Goal: Task Accomplishment & Management: Manage account settings

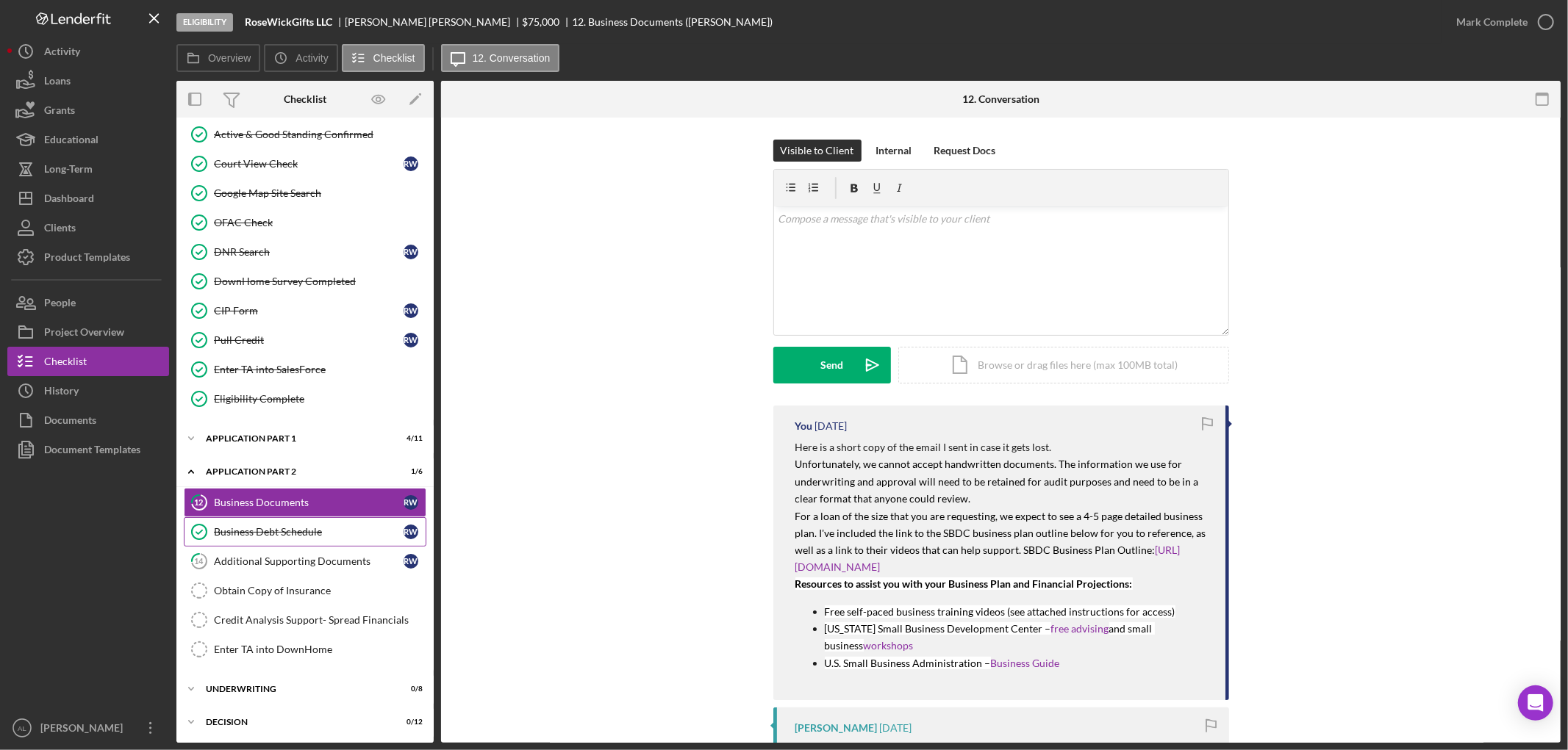
scroll to position [389, 0]
click at [277, 434] on div "Icon/Expander Application Part 1 4 / 11" at bounding box center [304, 437] width 257 height 30
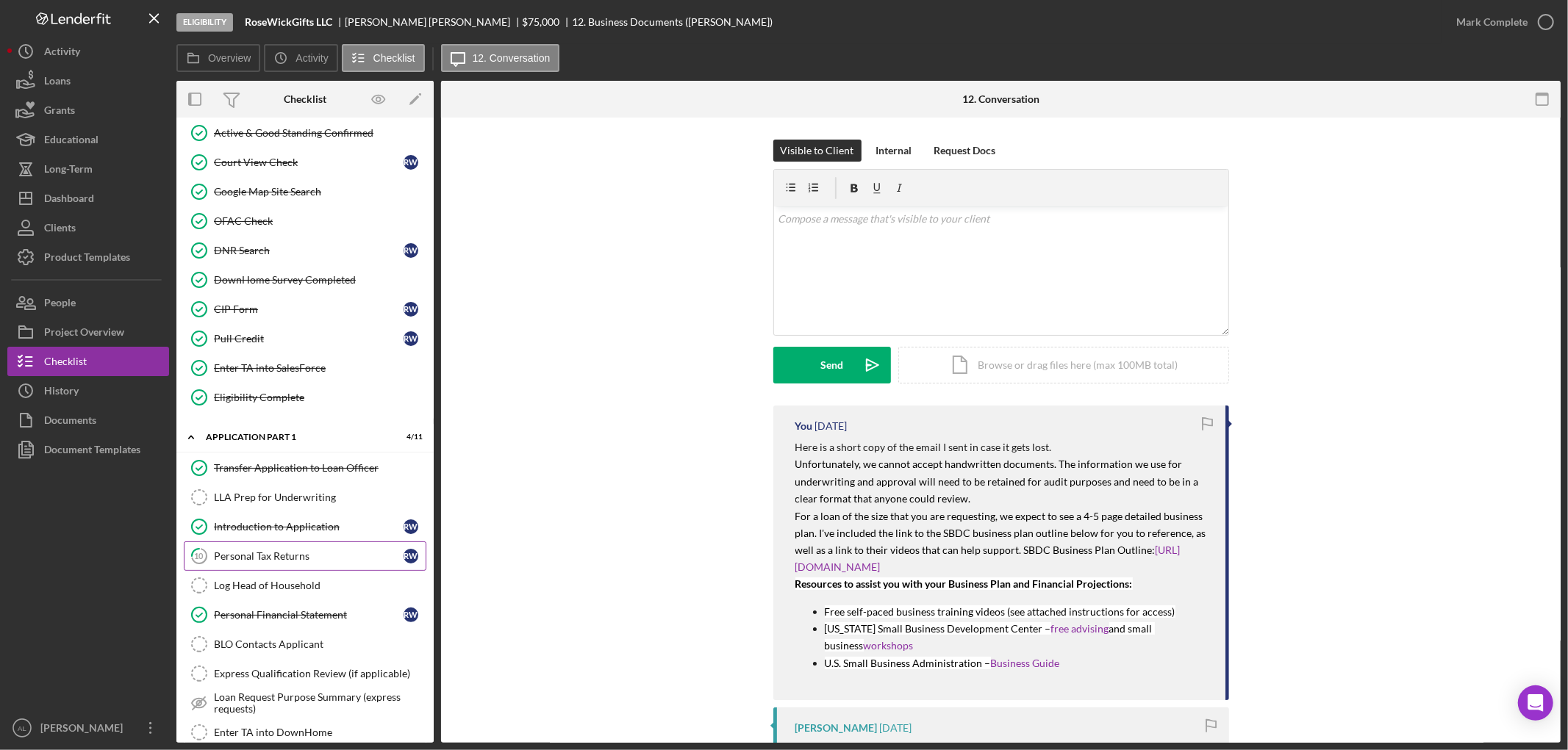
click at [255, 553] on link "10 Personal Tax Returns R W" at bounding box center [305, 556] width 243 height 30
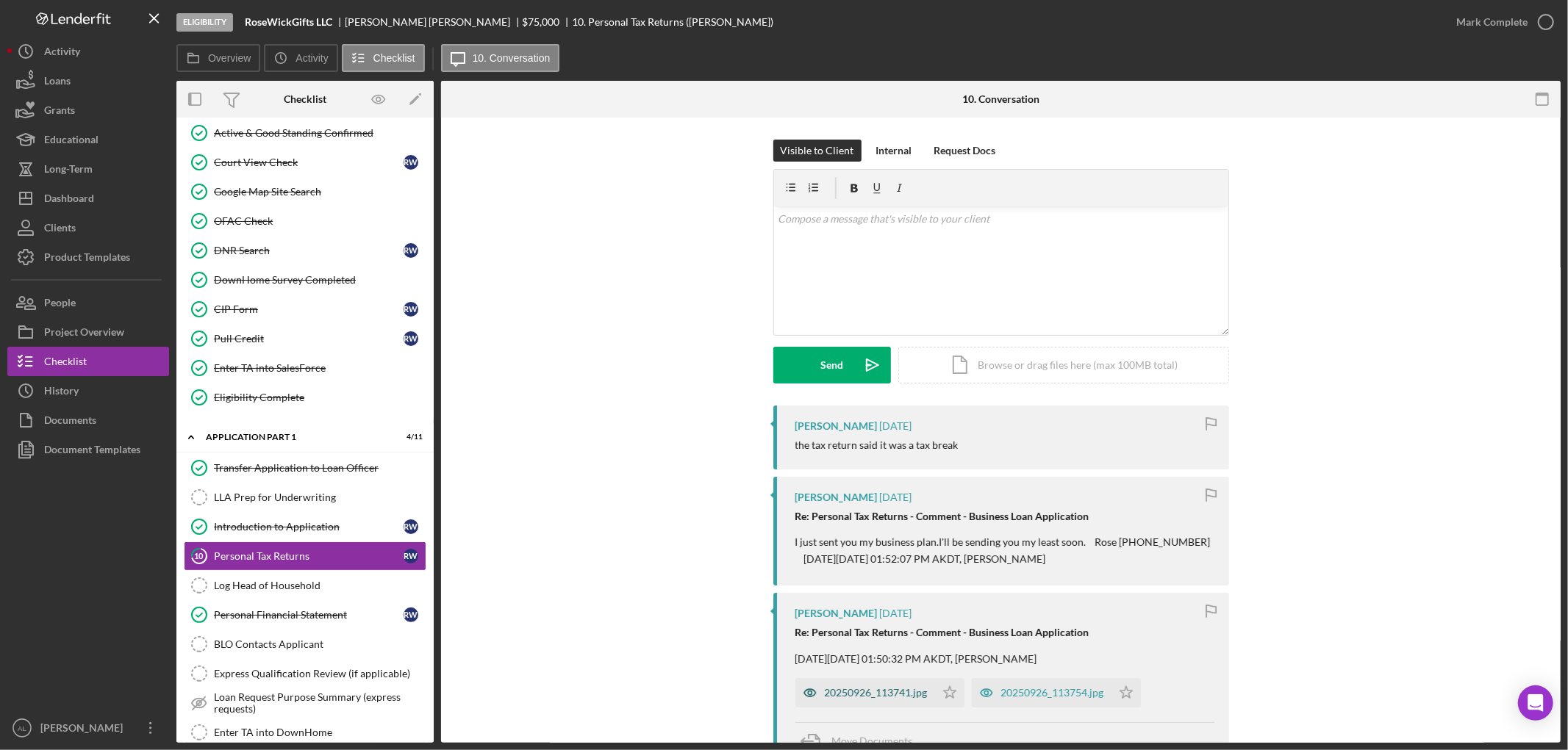
click at [863, 693] on div "20250926_113741.jpg" at bounding box center [876, 693] width 103 height 11
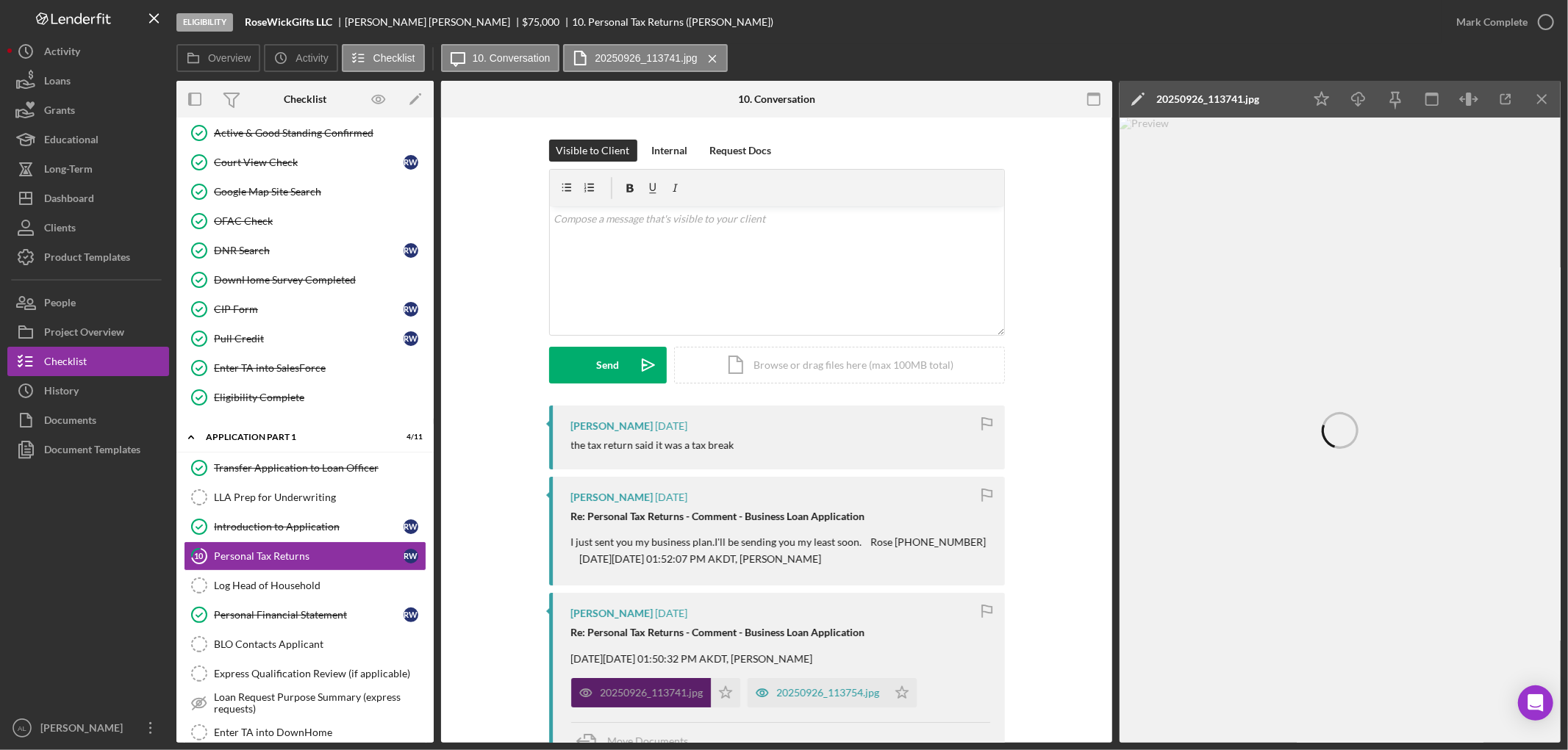
scroll to position [219, 0]
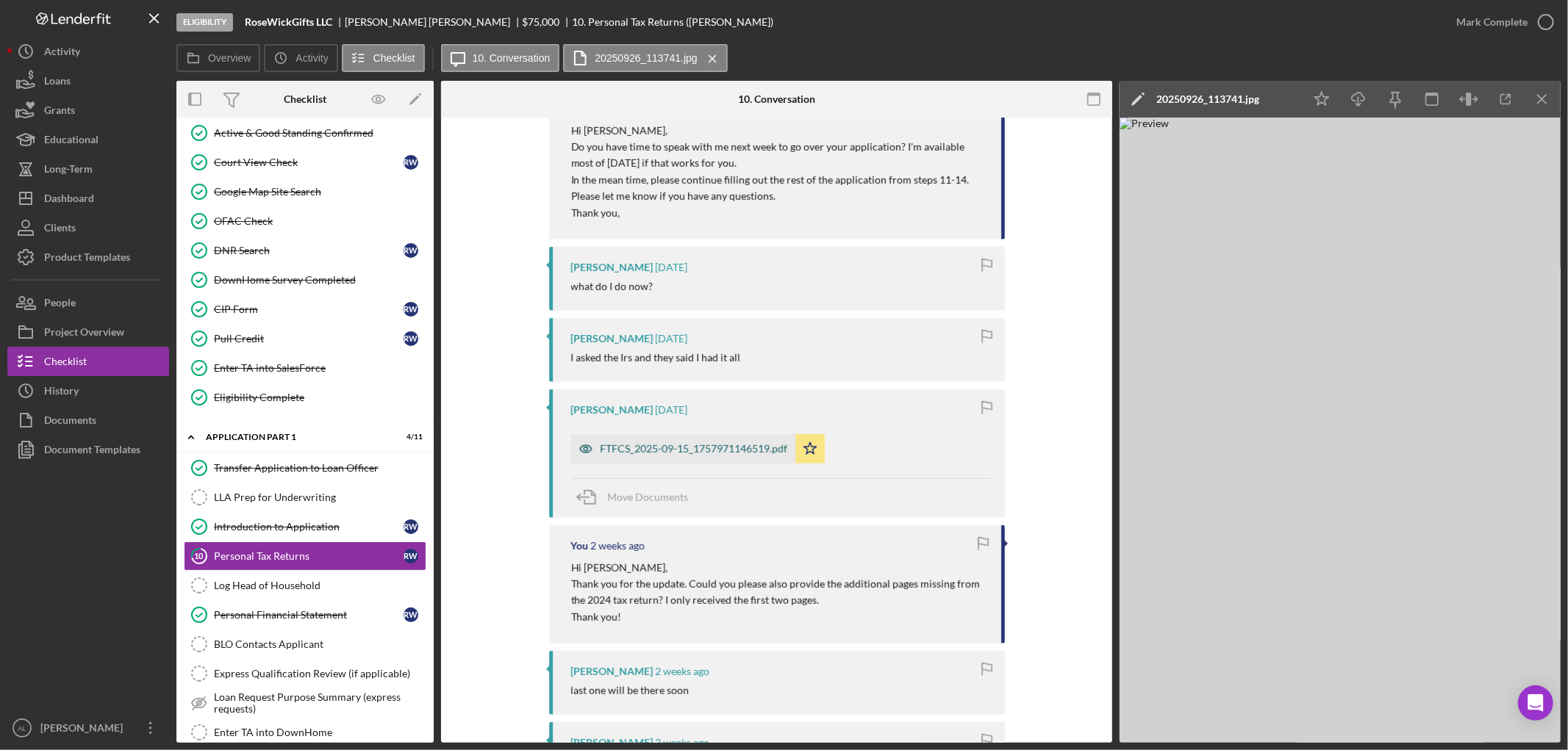
click at [709, 445] on div "FTFCS_2025-09-15_1757971146519.pdf" at bounding box center [695, 449] width 188 height 11
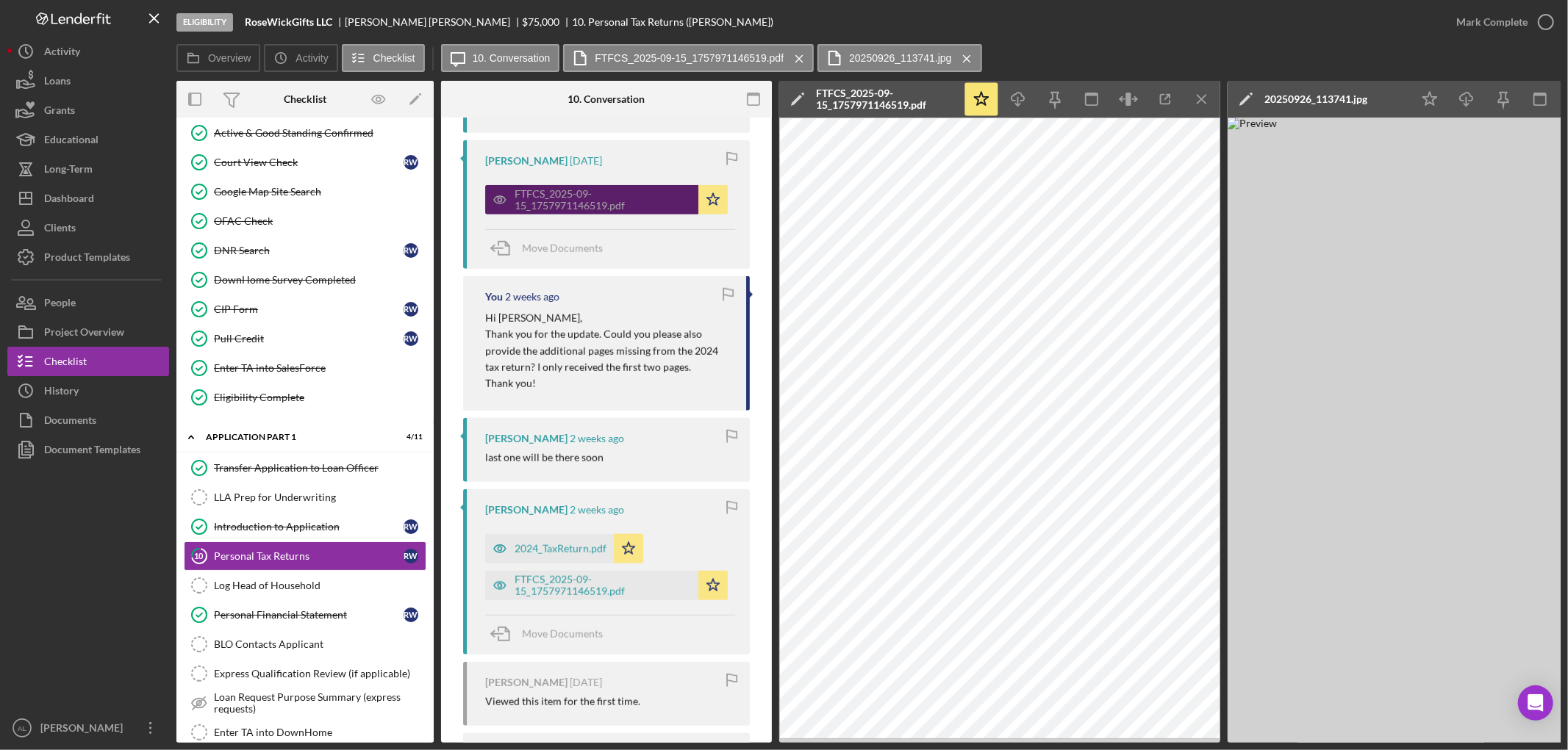
scroll to position [1219, 0]
click at [571, 597] on div "FTFCS_2025-09-15_1757971146519.pdf" at bounding box center [603, 585] width 176 height 24
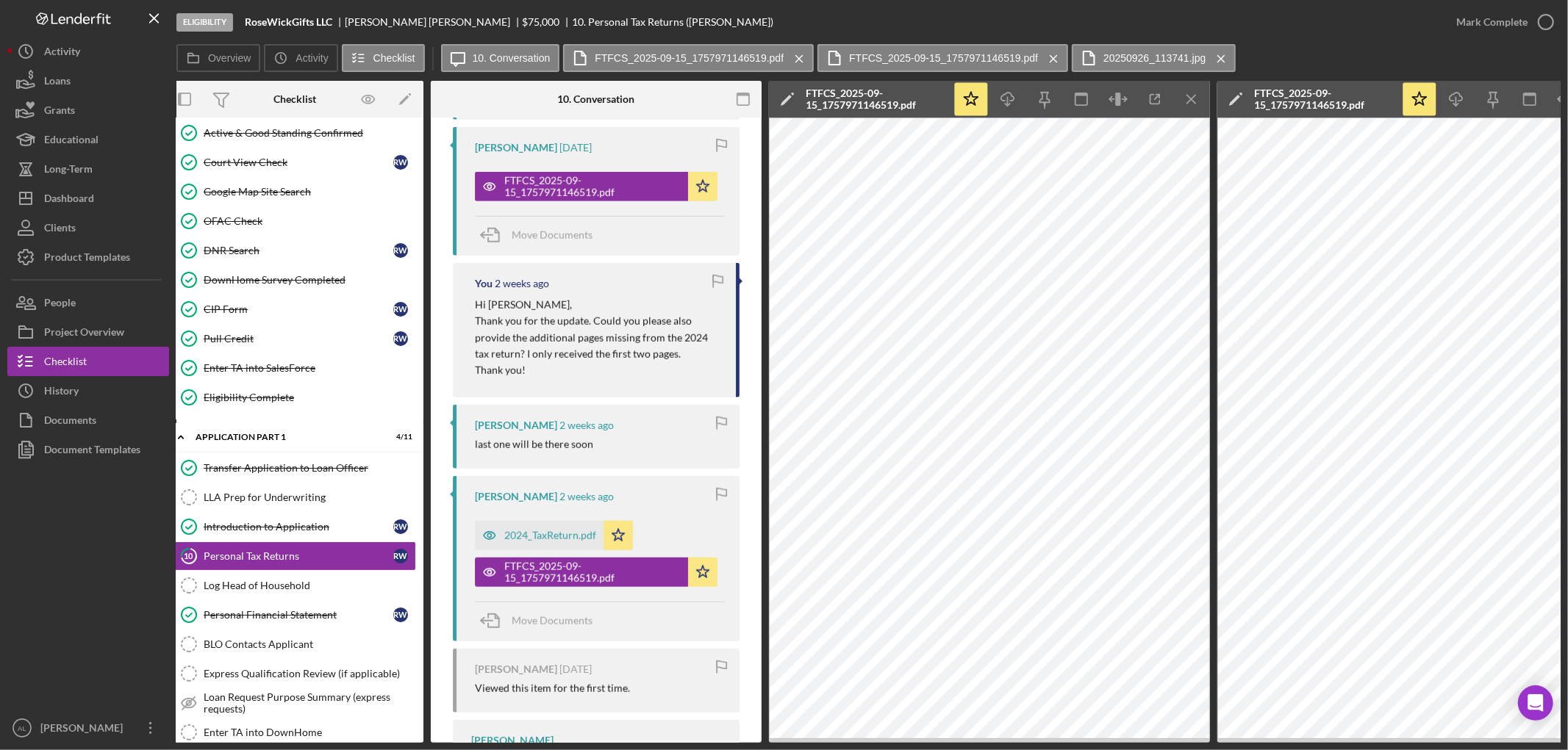
scroll to position [0, 0]
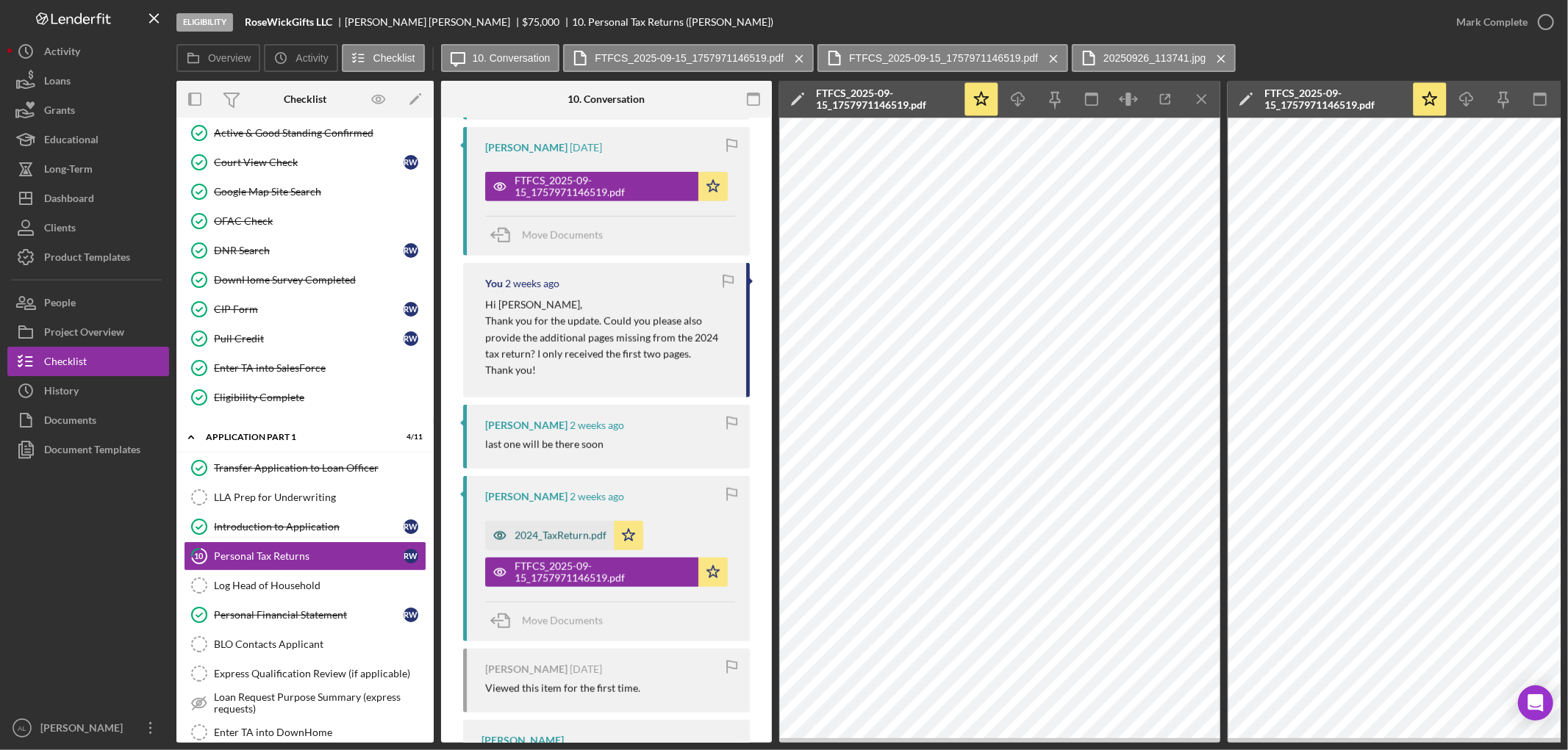
click at [575, 541] on div "2024_TaxReturn.pdf" at bounding box center [561, 536] width 92 height 11
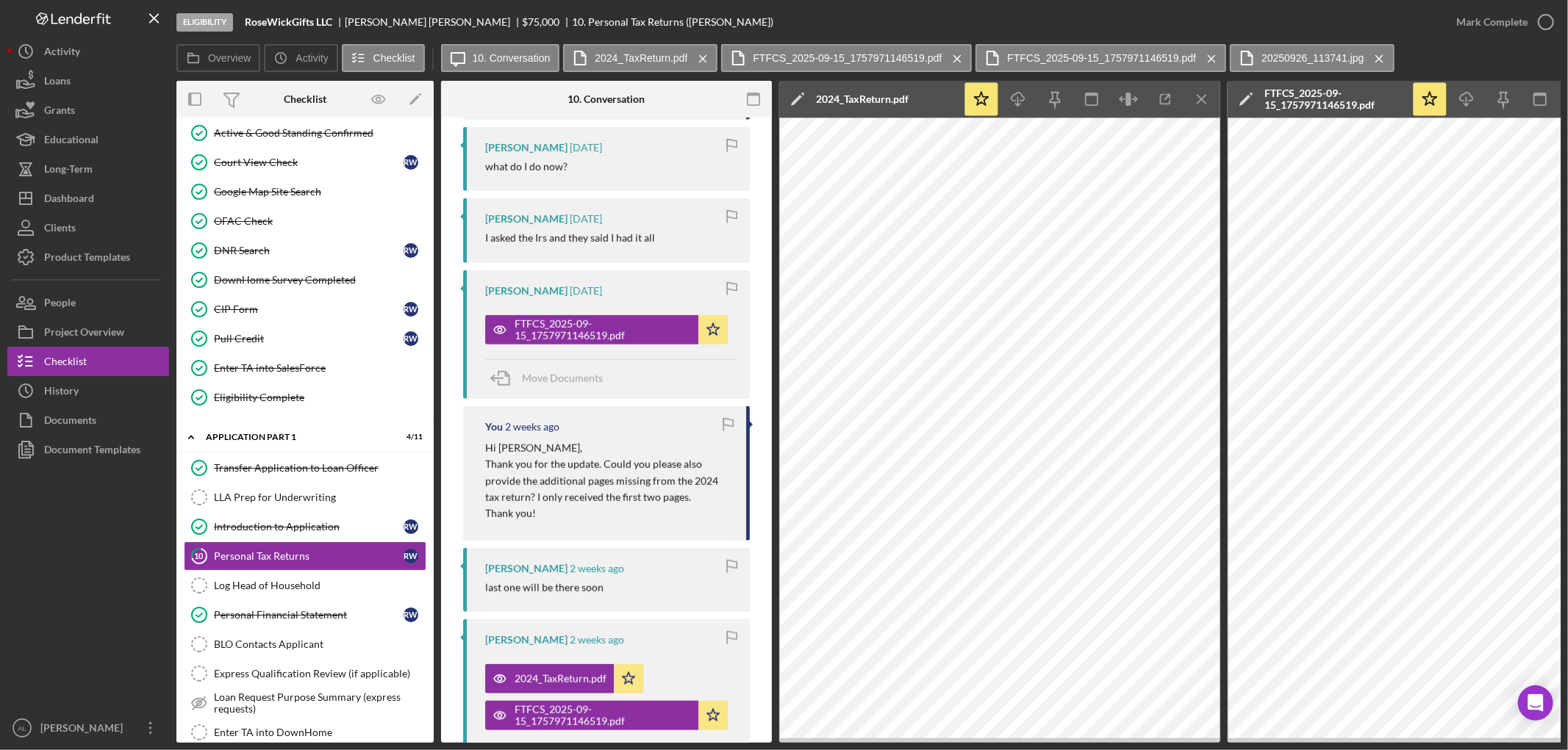
scroll to position [1087, 0]
click at [584, 343] on div "FTFCS_2025-09-15_1757971146519.pdf" at bounding box center [603, 331] width 176 height 24
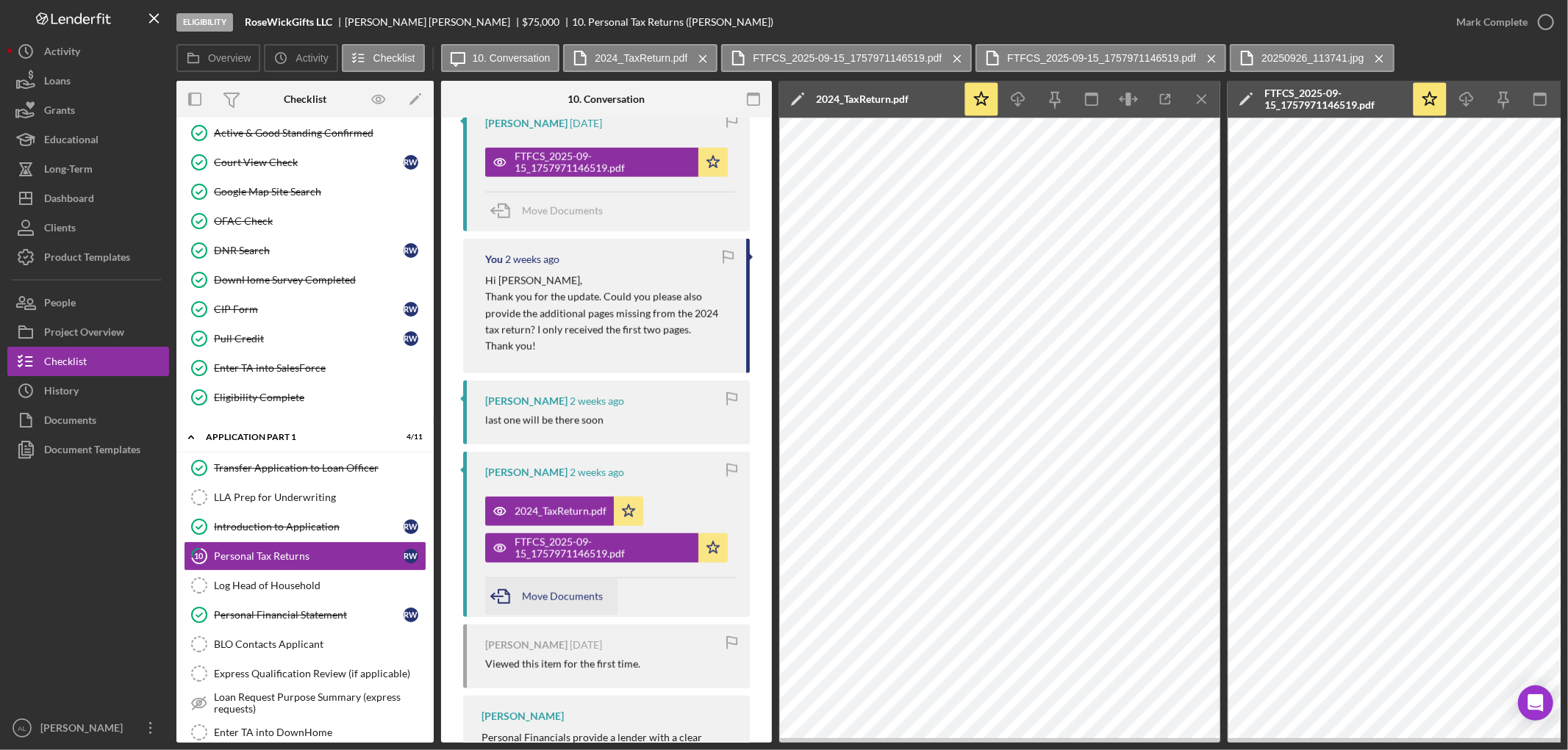
scroll to position [1257, 0]
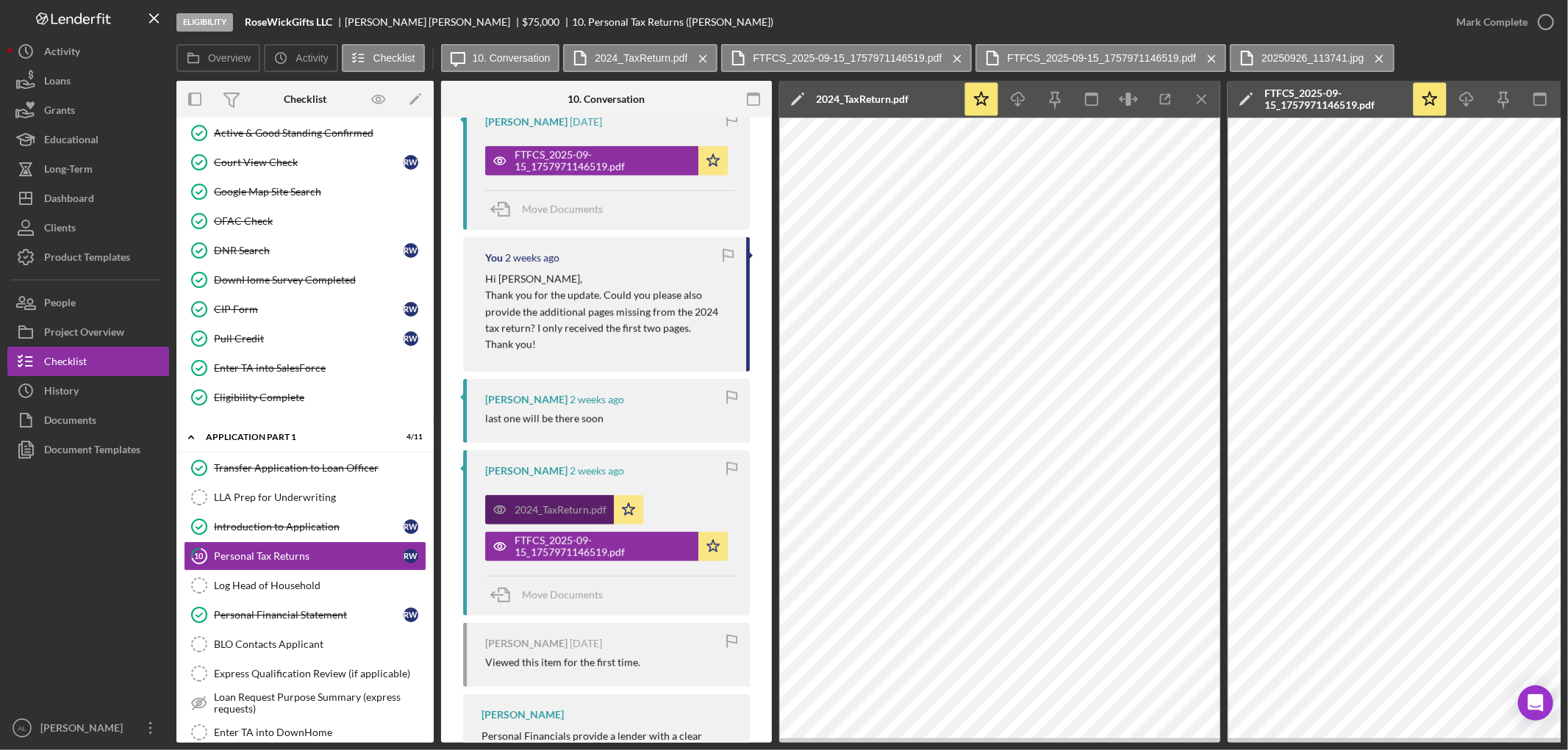
click at [541, 525] on div "2024_TaxReturn.pdf" at bounding box center [549, 510] width 128 height 30
click at [569, 559] on div "FTFCS_2025-09-15_1757971146519.pdf" at bounding box center [603, 546] width 176 height 24
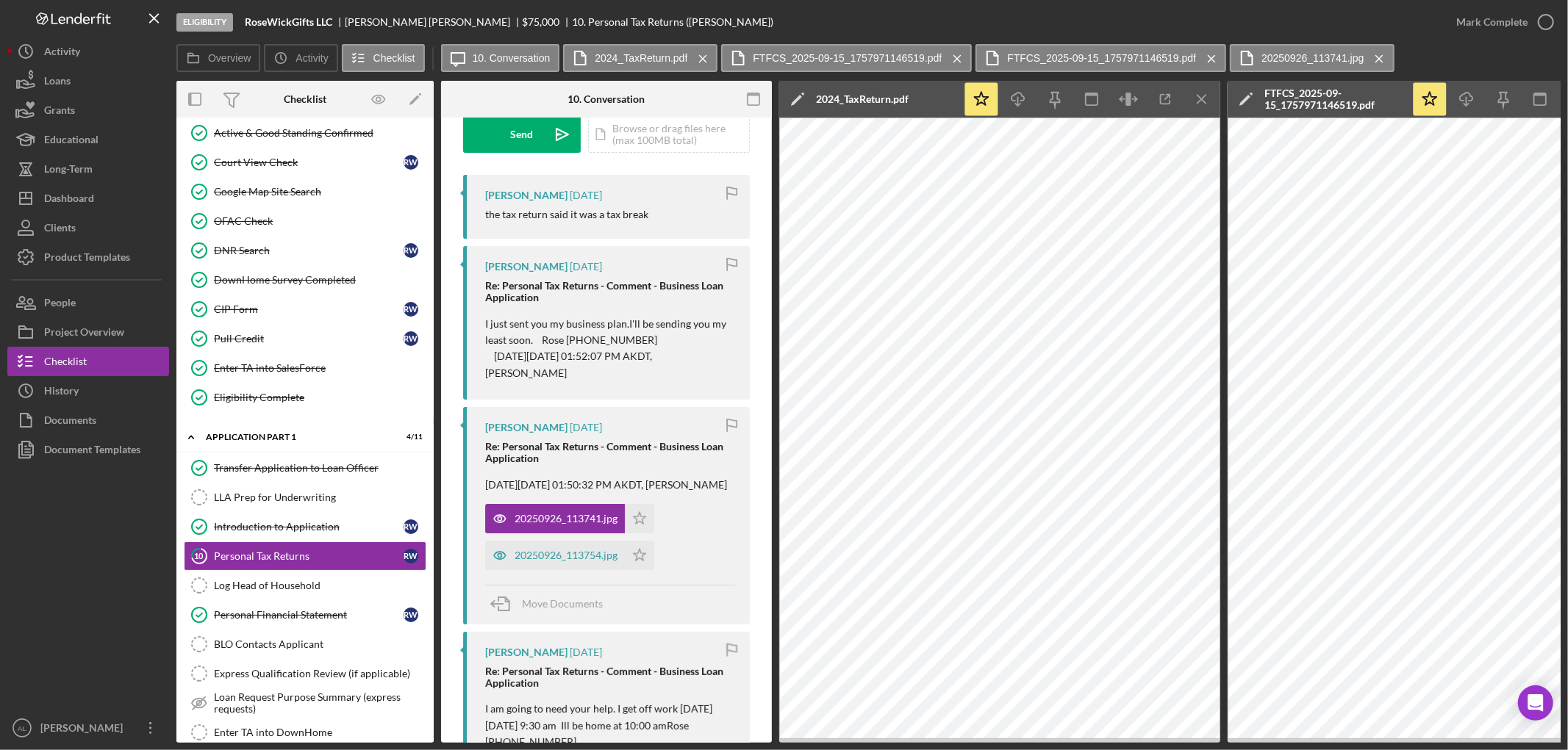
scroll to position [0, 0]
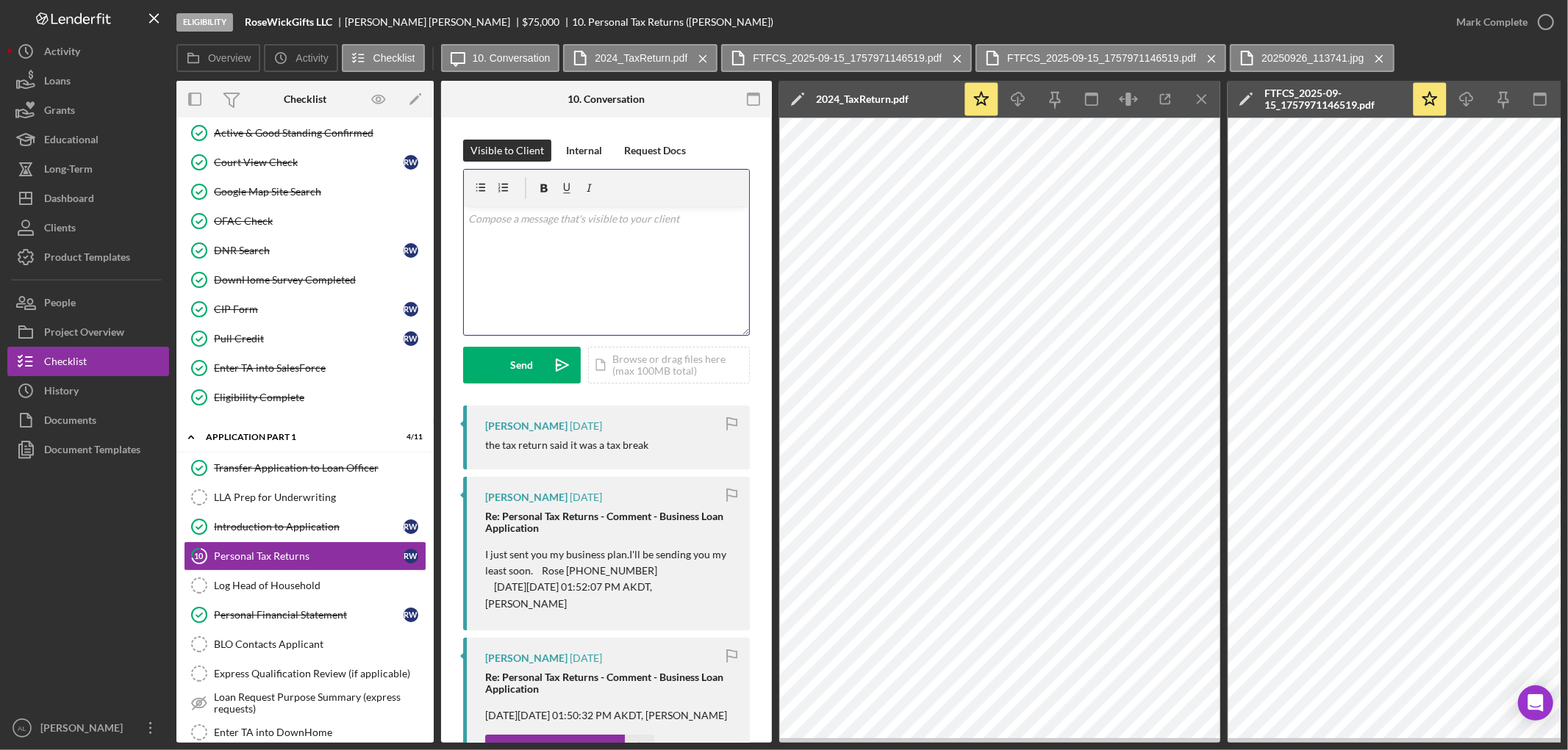
click at [605, 263] on div "v Color teal Color pink Remove color Add row above Add row below Add column bef…" at bounding box center [607, 271] width 285 height 128
click at [516, 372] on div "Send" at bounding box center [522, 365] width 23 height 36
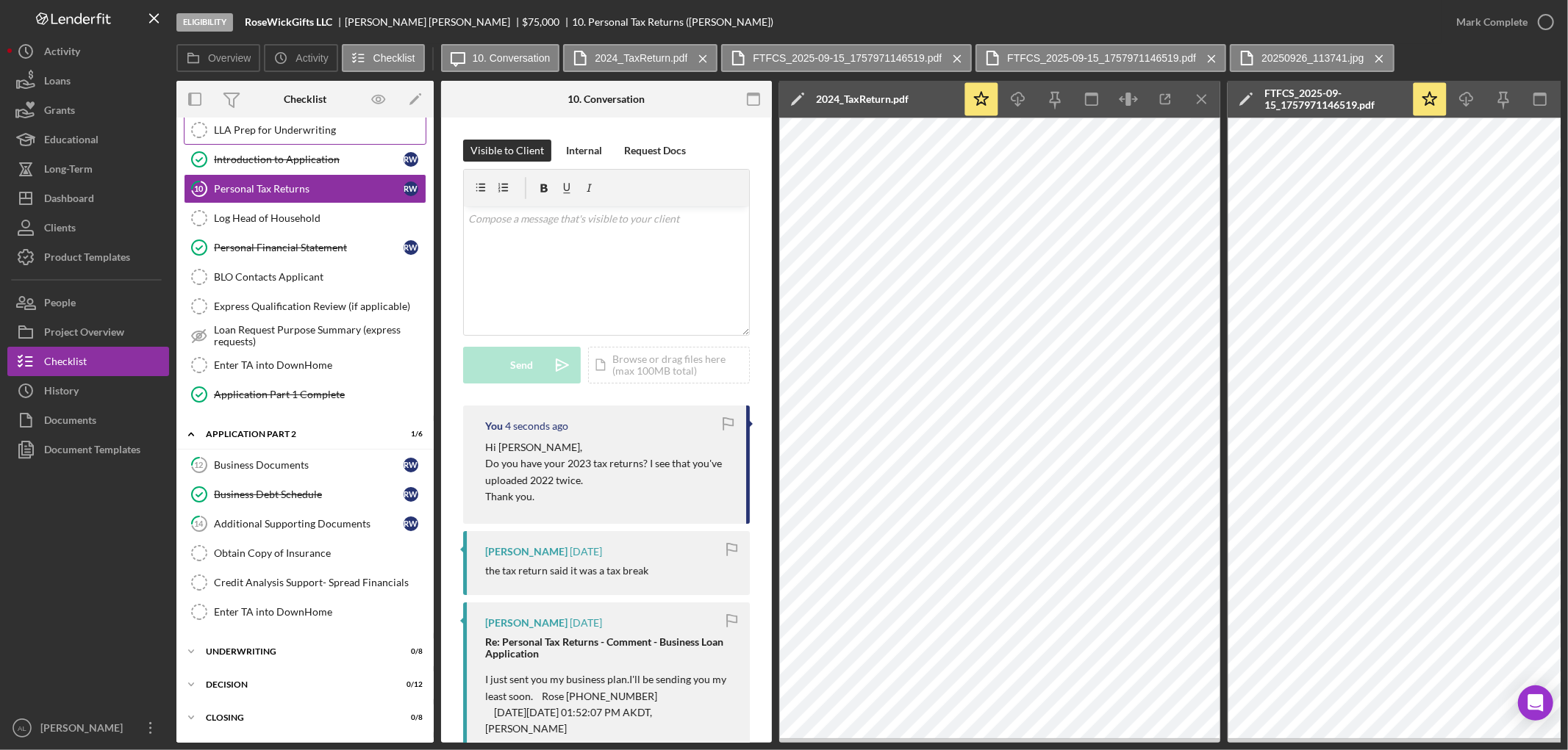
scroll to position [758, 0]
click at [315, 471] on div "Business Documents" at bounding box center [309, 464] width 189 height 11
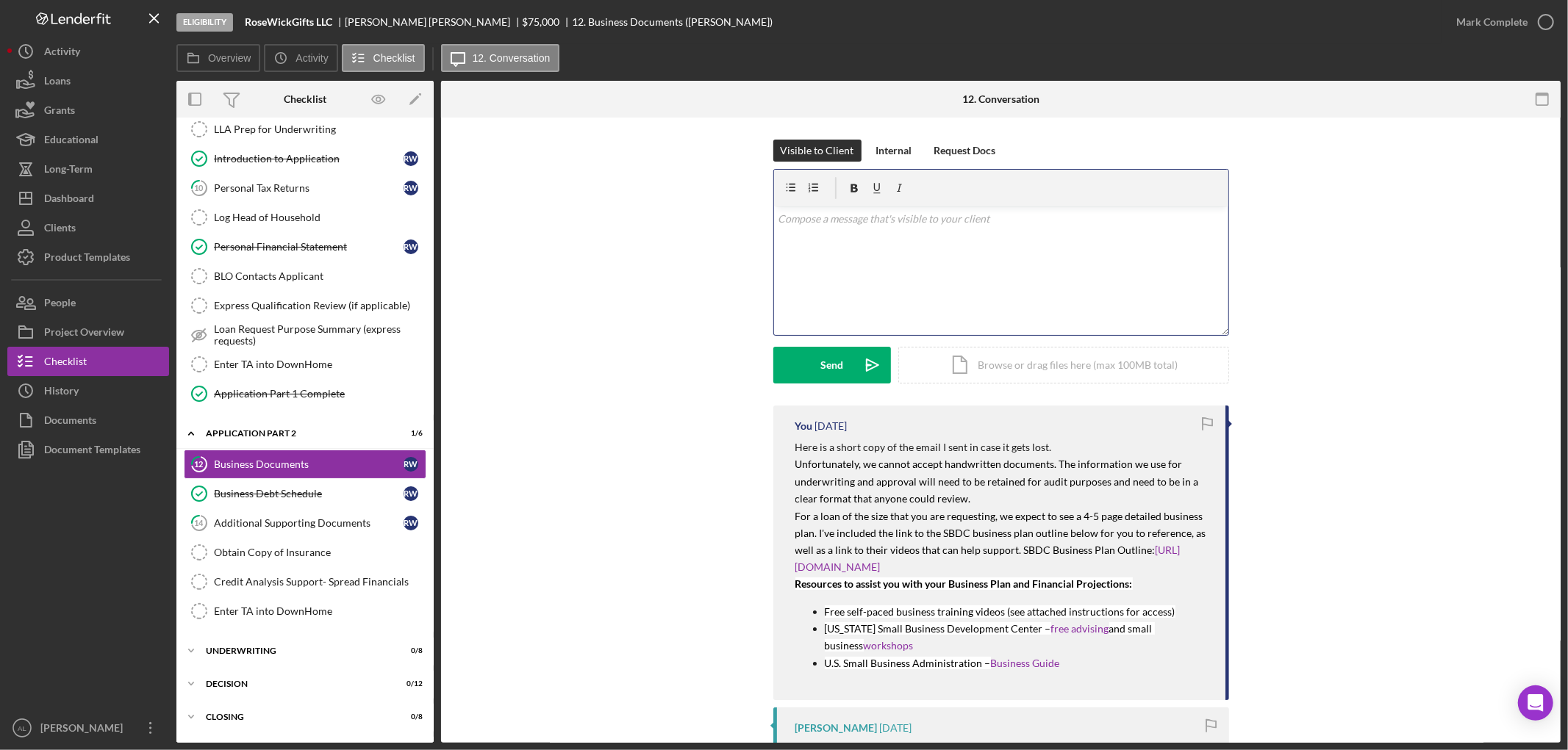
click at [877, 284] on div "v Color teal Color pink Remove color Add row above Add row below Add column bef…" at bounding box center [1001, 271] width 454 height 128
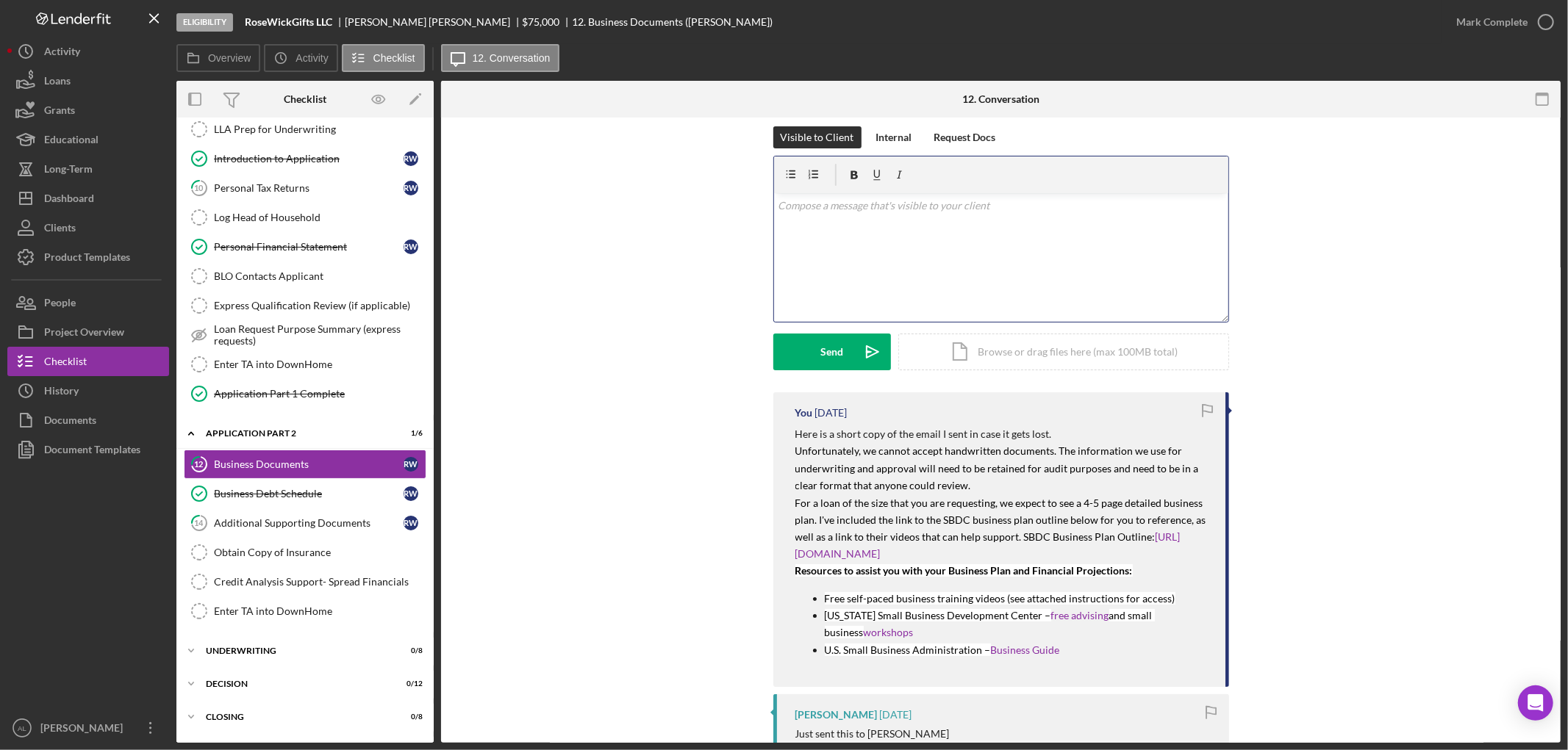
scroll to position [14, 0]
click at [294, 244] on link "Personal Financial Statement Personal Financial Statement R W" at bounding box center [305, 247] width 243 height 30
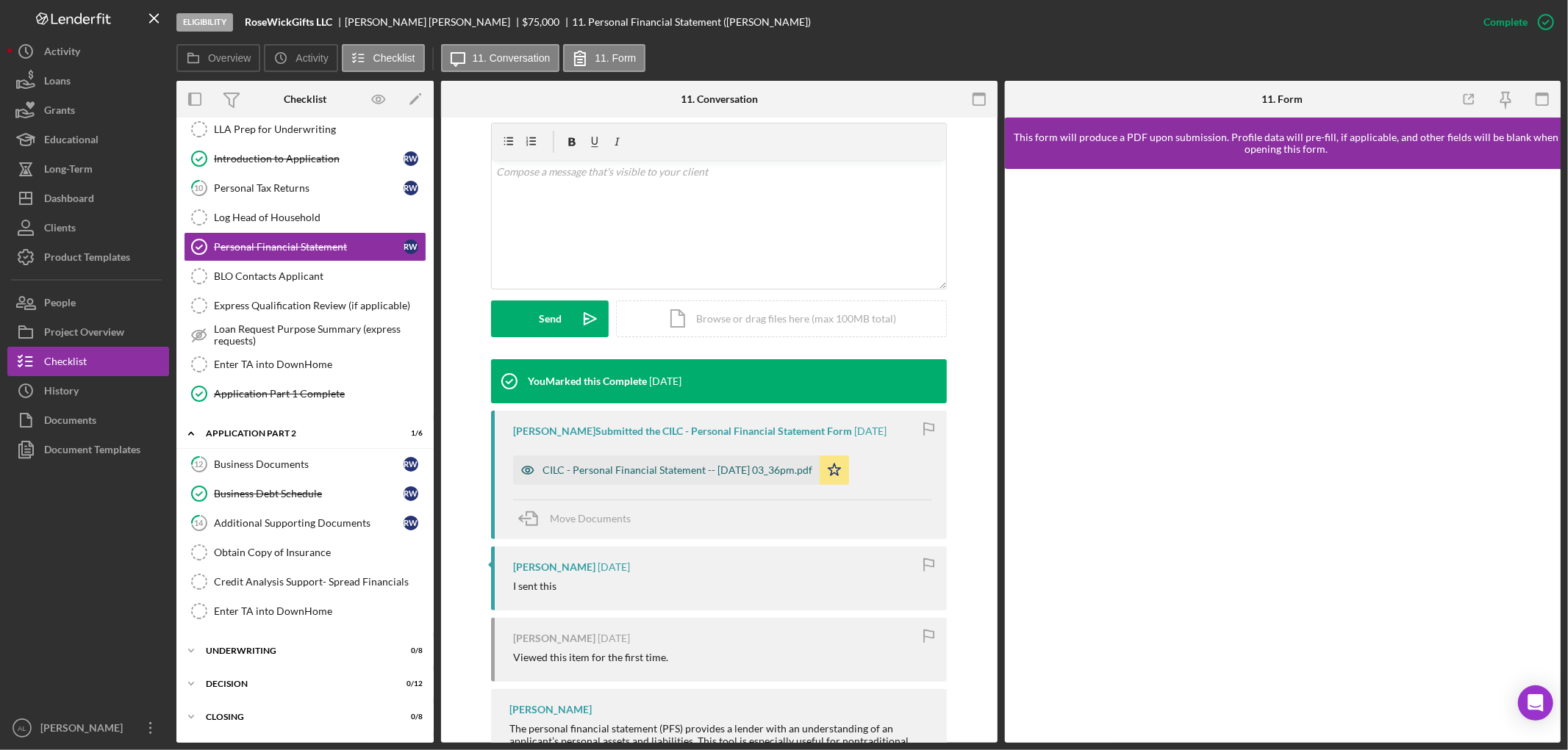
click at [735, 467] on div "CILC - Personal Financial Statement -- [DATE] 03_36pm.pdf" at bounding box center [677, 471] width 270 height 11
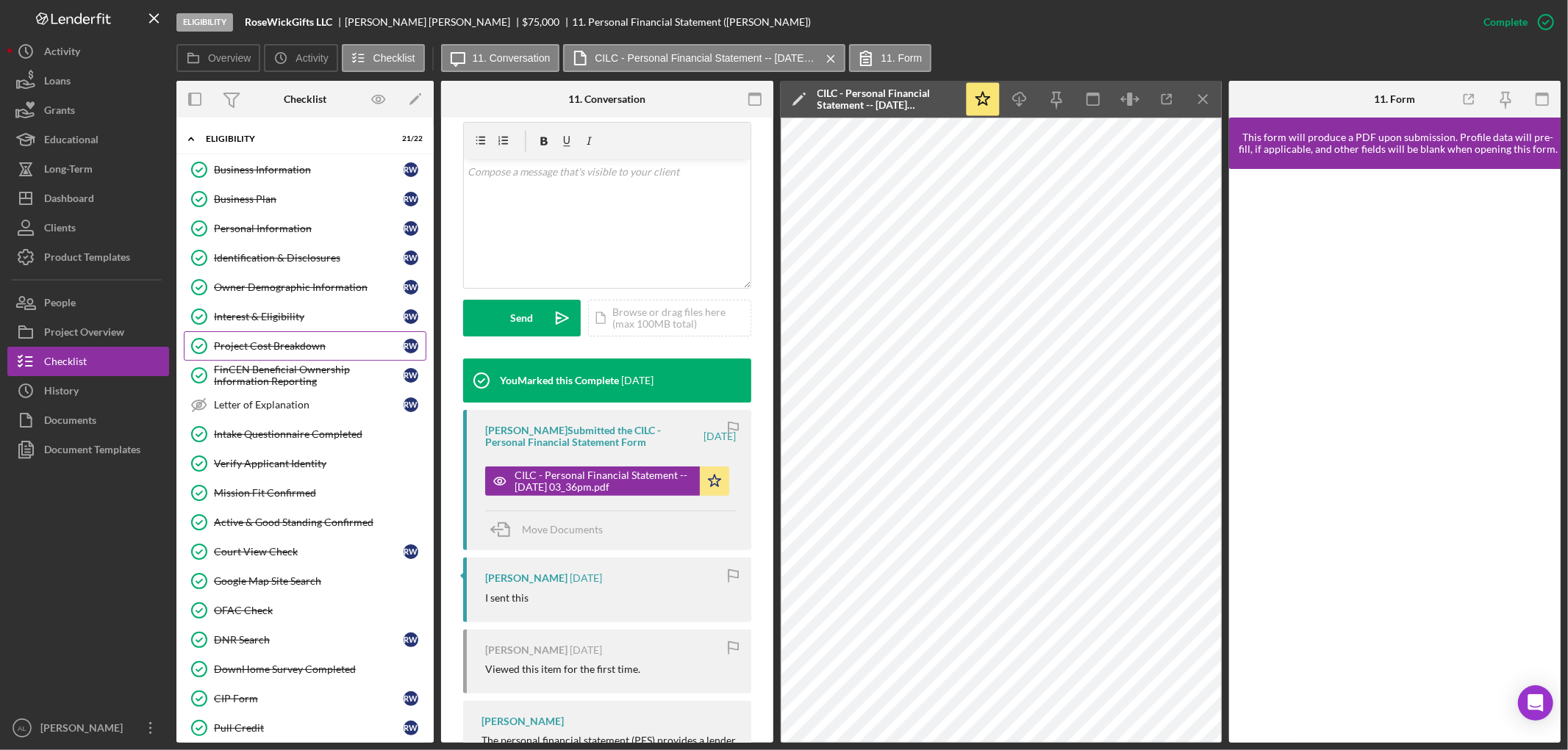
click at [297, 341] on div "Project Cost Breakdown" at bounding box center [309, 346] width 189 height 11
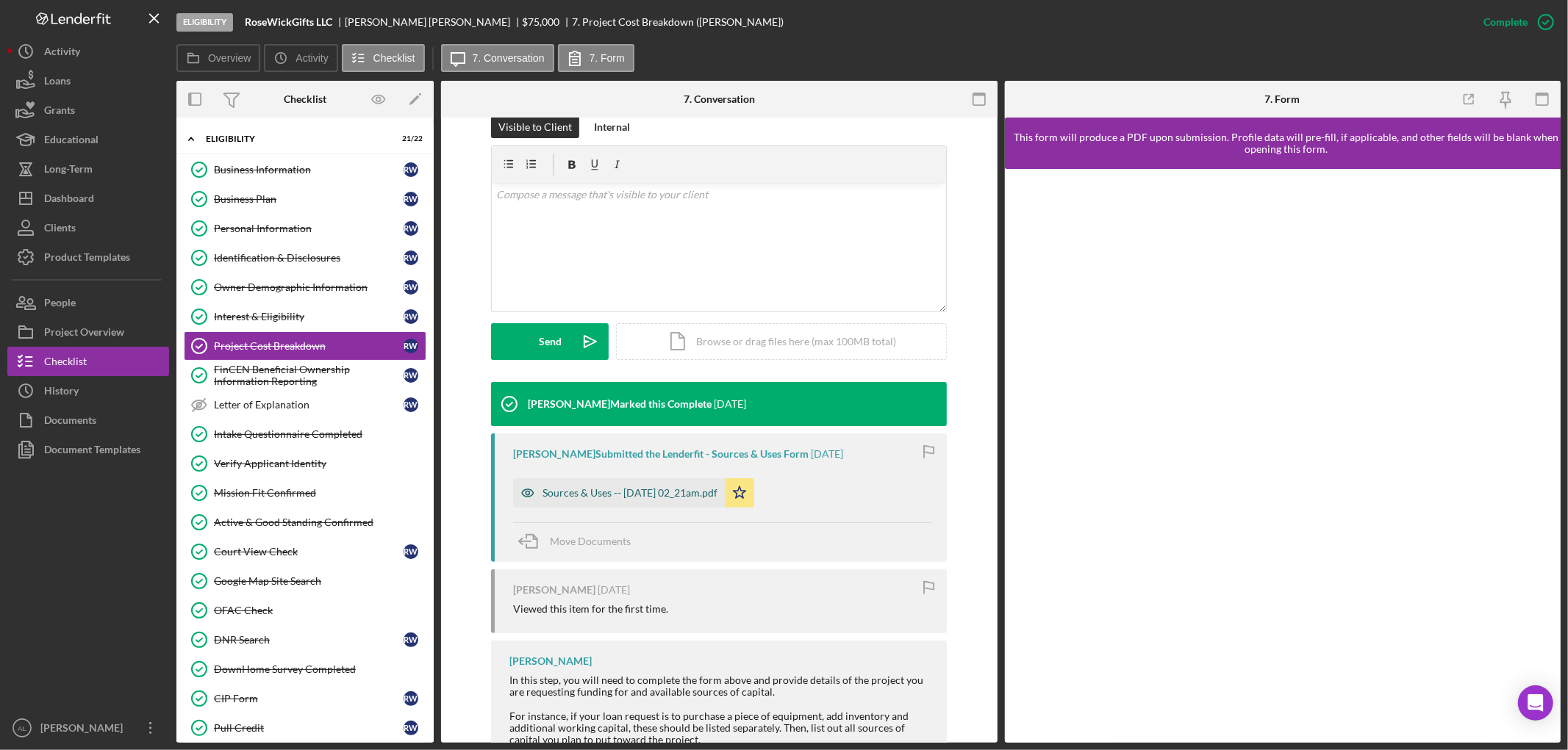
click at [656, 483] on div "Sources & Uses -- [DATE] 02_21am.pdf" at bounding box center [618, 493] width 211 height 30
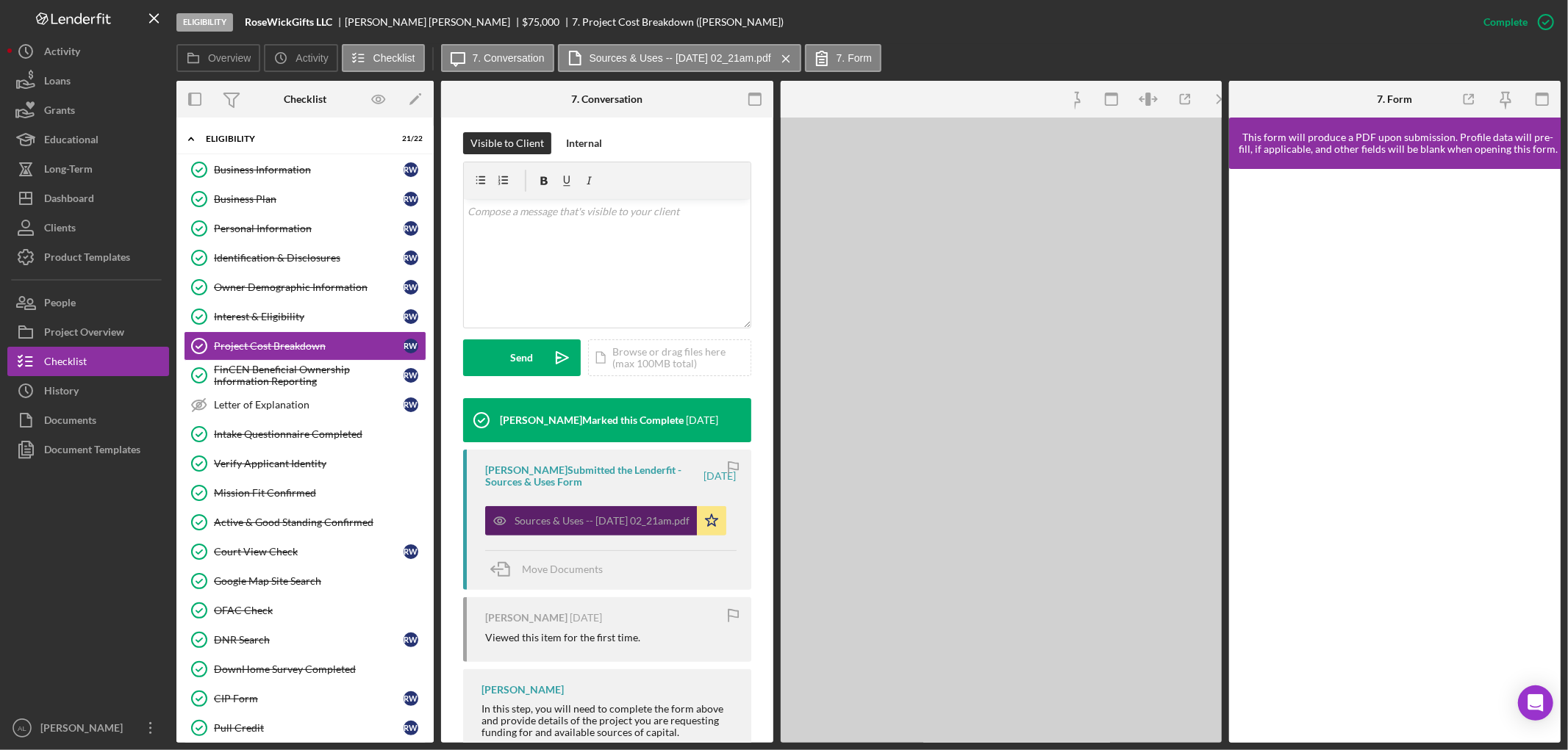
scroll to position [243, 0]
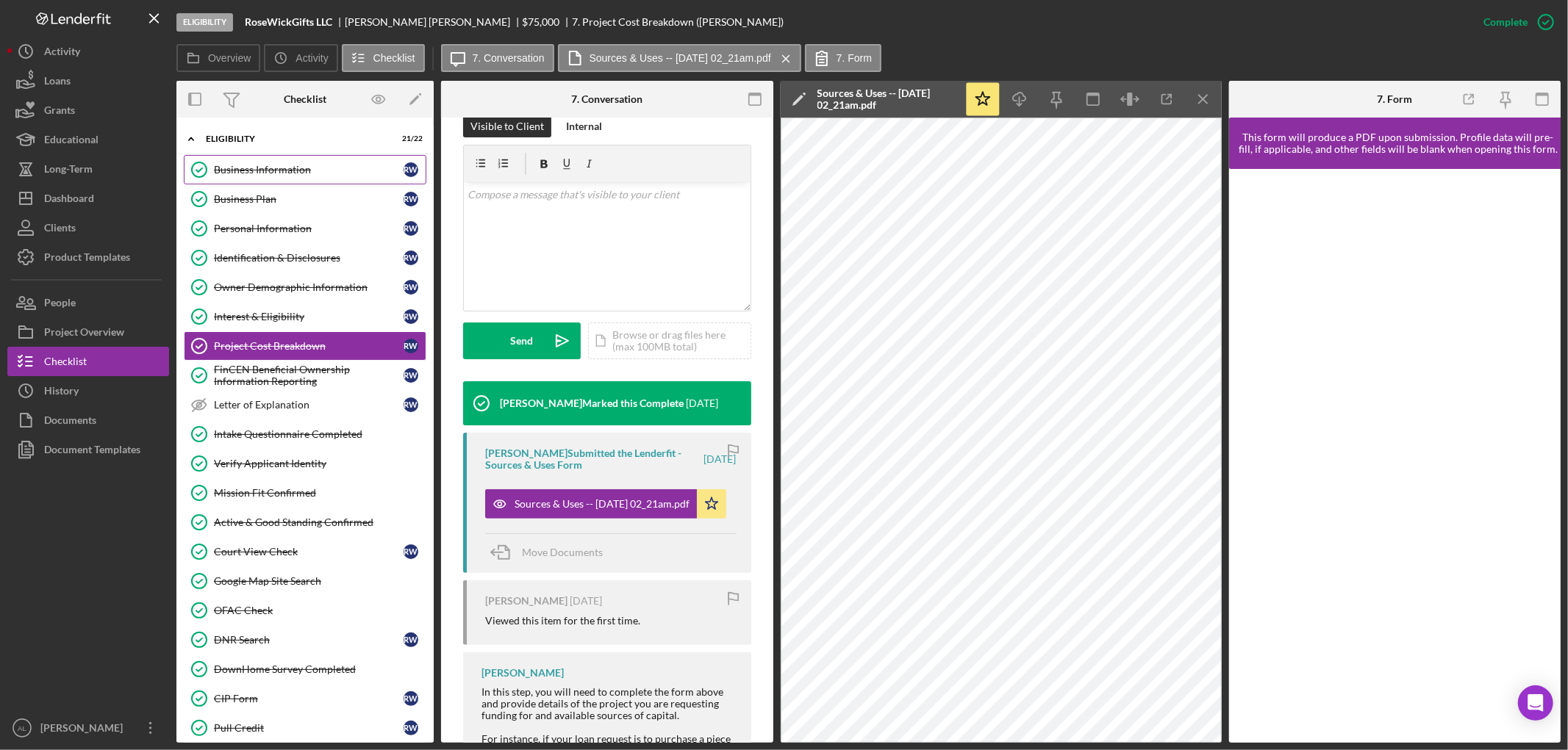
click at [299, 177] on link "Business Information Business Information R W" at bounding box center [305, 169] width 243 height 30
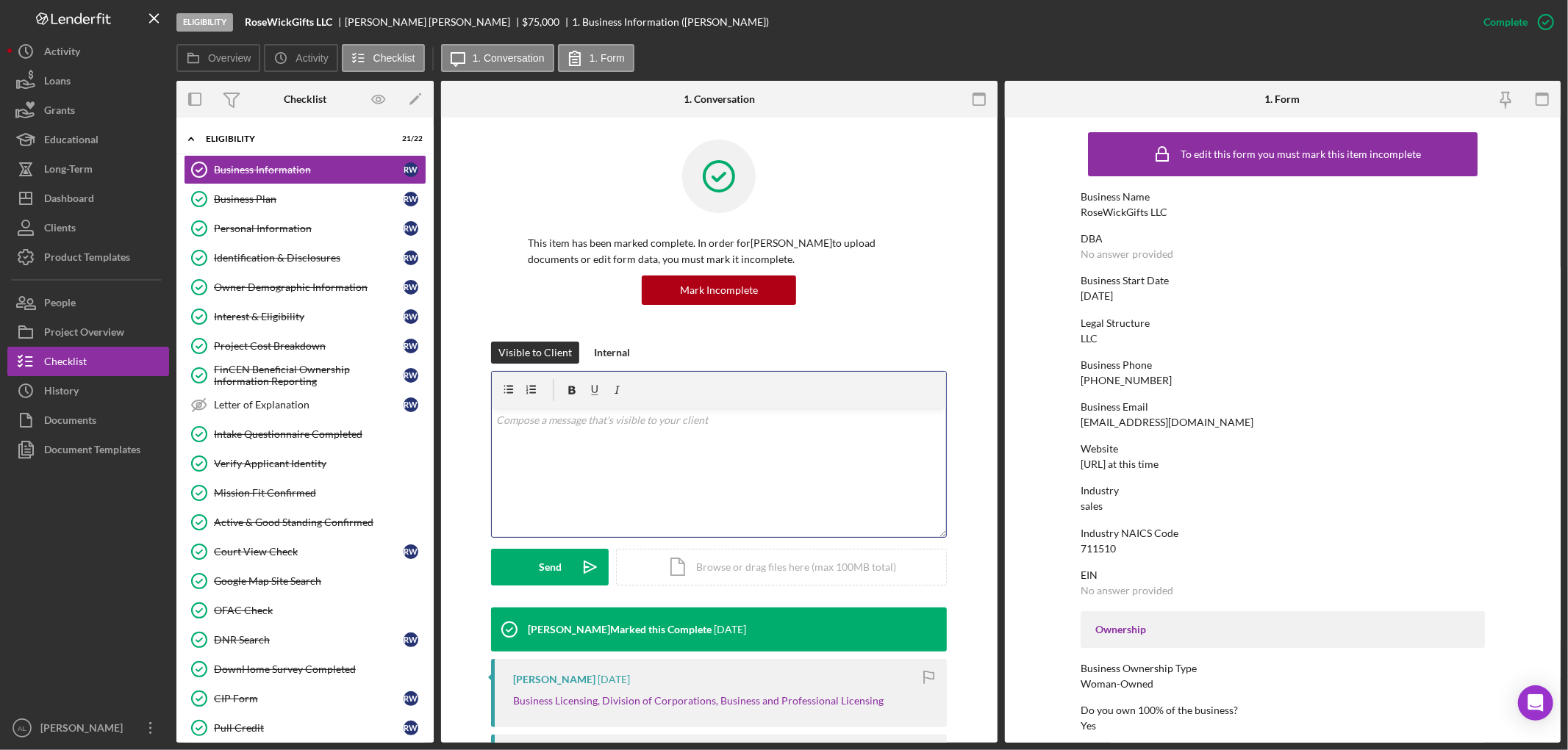
click at [621, 417] on p at bounding box center [719, 420] width 446 height 16
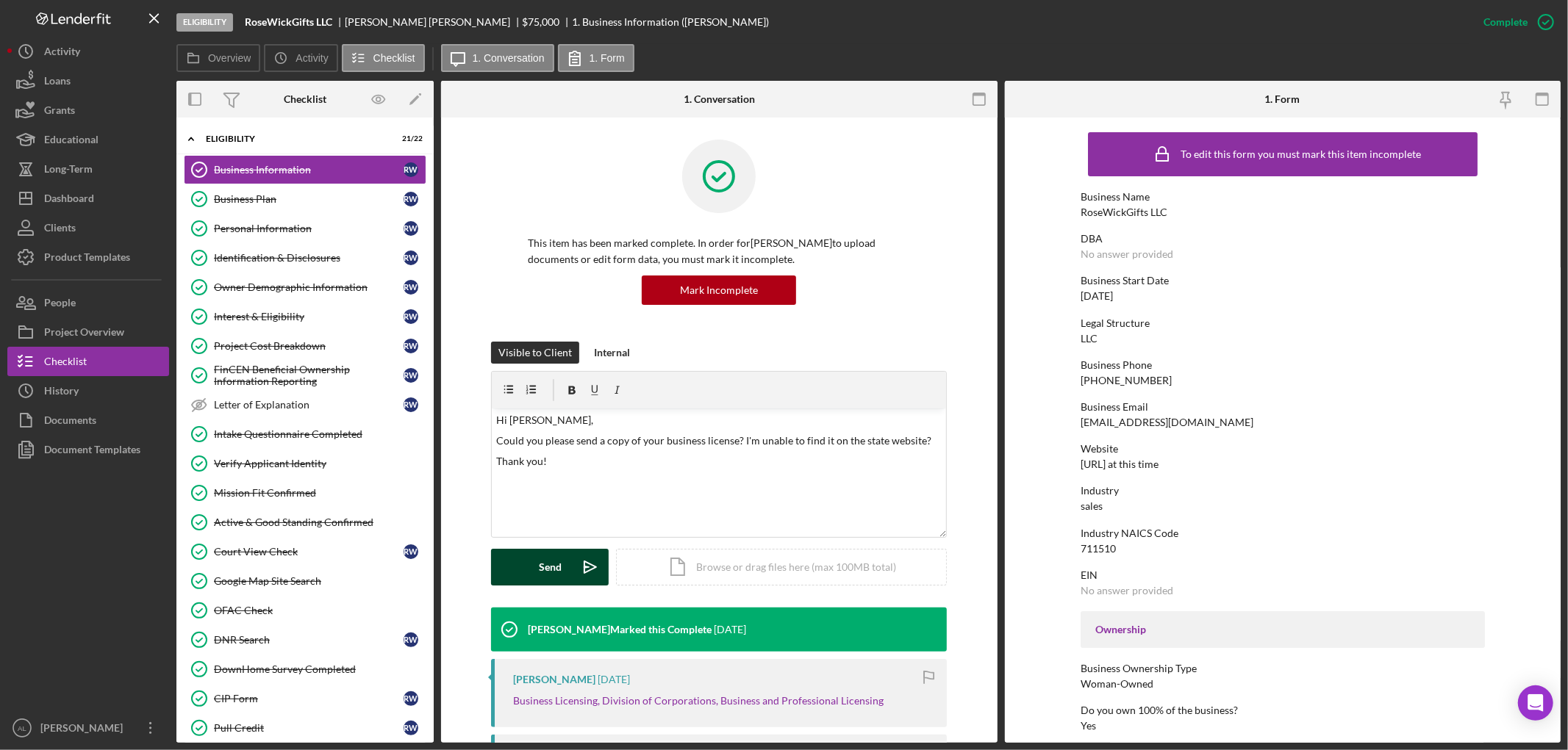
click at [539, 562] on div "Send" at bounding box center [550, 567] width 23 height 36
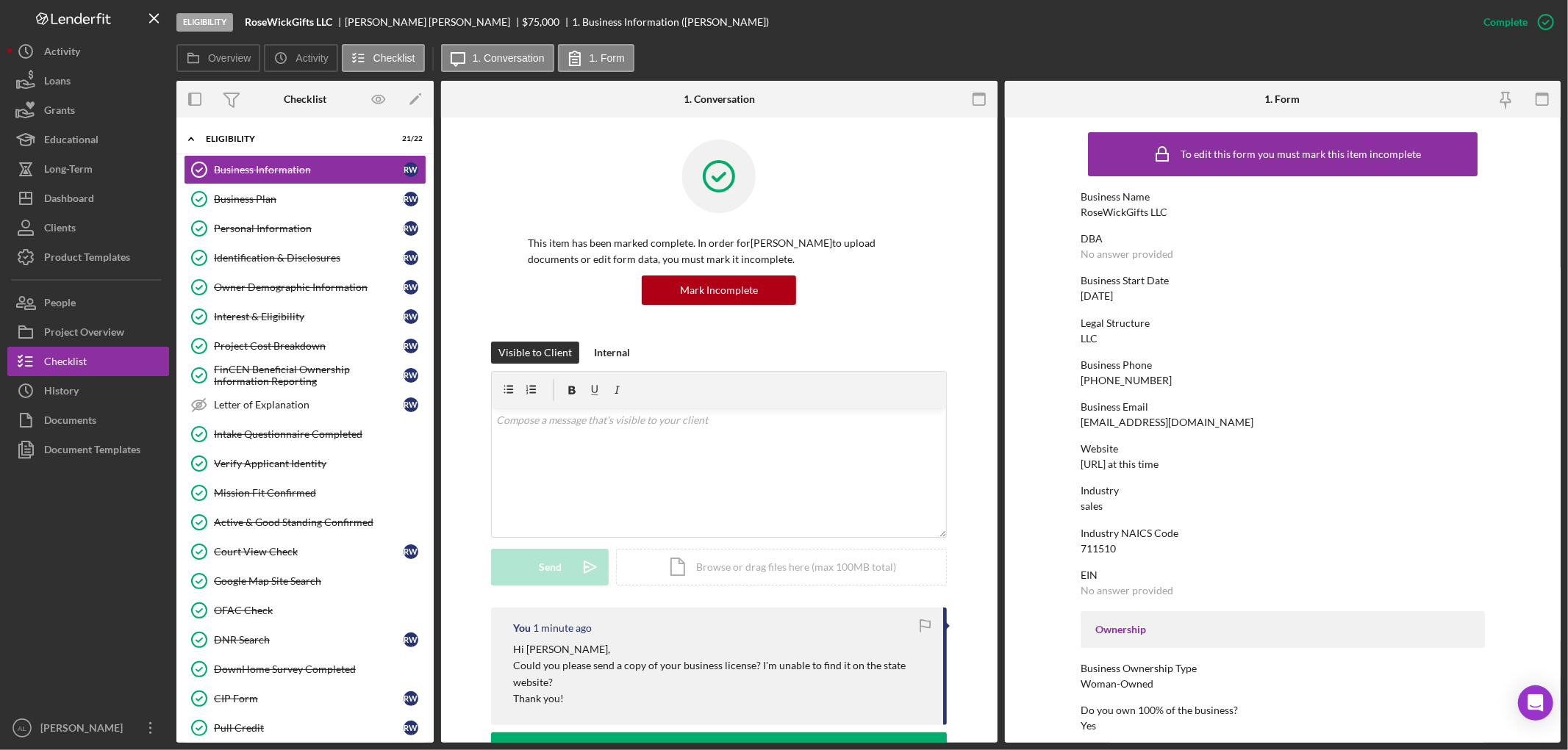
click at [925, 302] on div "This item has been marked complete. In order for [PERSON_NAME] to upload docume…" at bounding box center [718, 240] width 455 height 202
click at [913, 183] on div "This item has been marked complete. In order for [PERSON_NAME] to upload docume…" at bounding box center [718, 240] width 455 height 202
click at [74, 188] on div "Dashboard" at bounding box center [69, 200] width 50 height 33
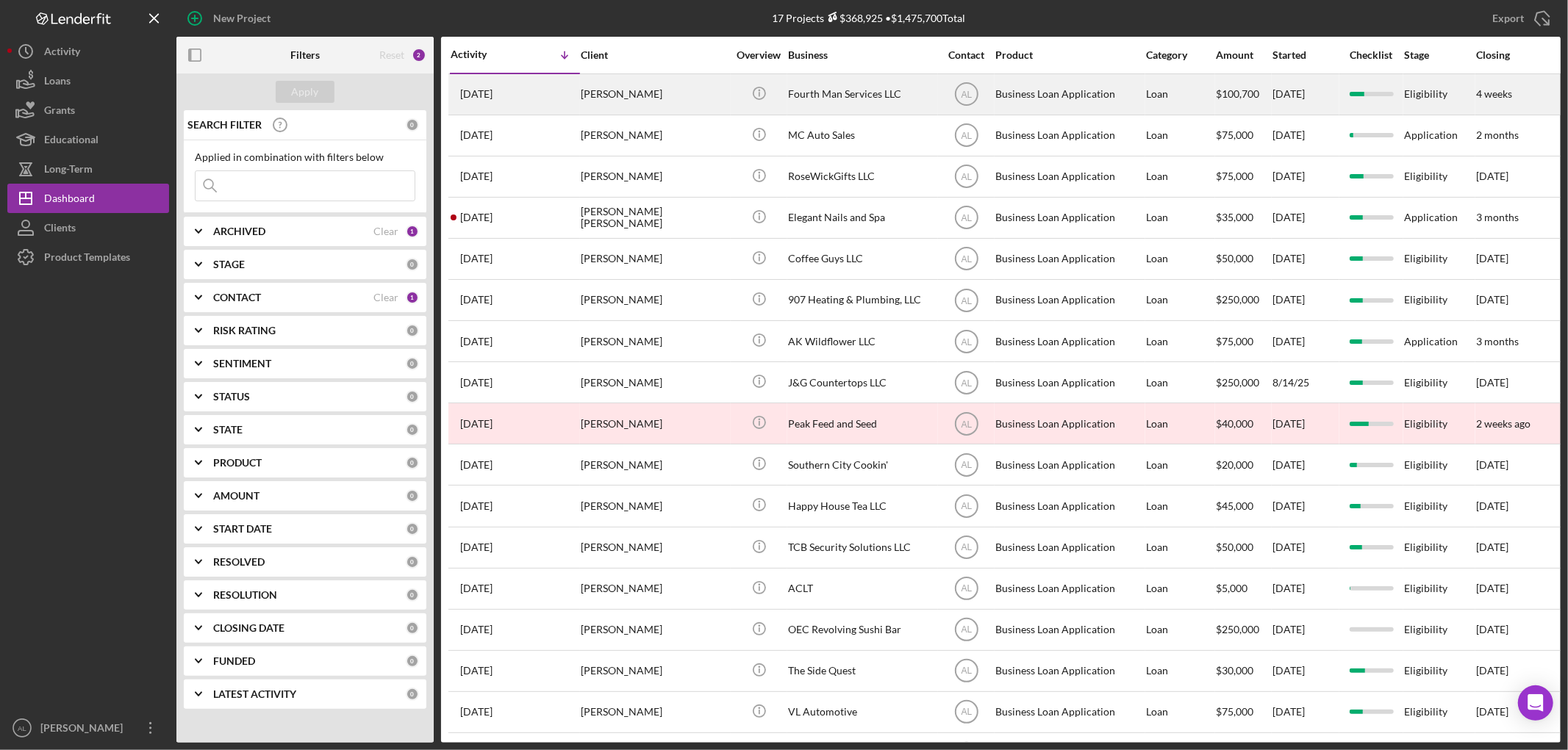
click at [642, 87] on div "[PERSON_NAME]" at bounding box center [654, 94] width 147 height 39
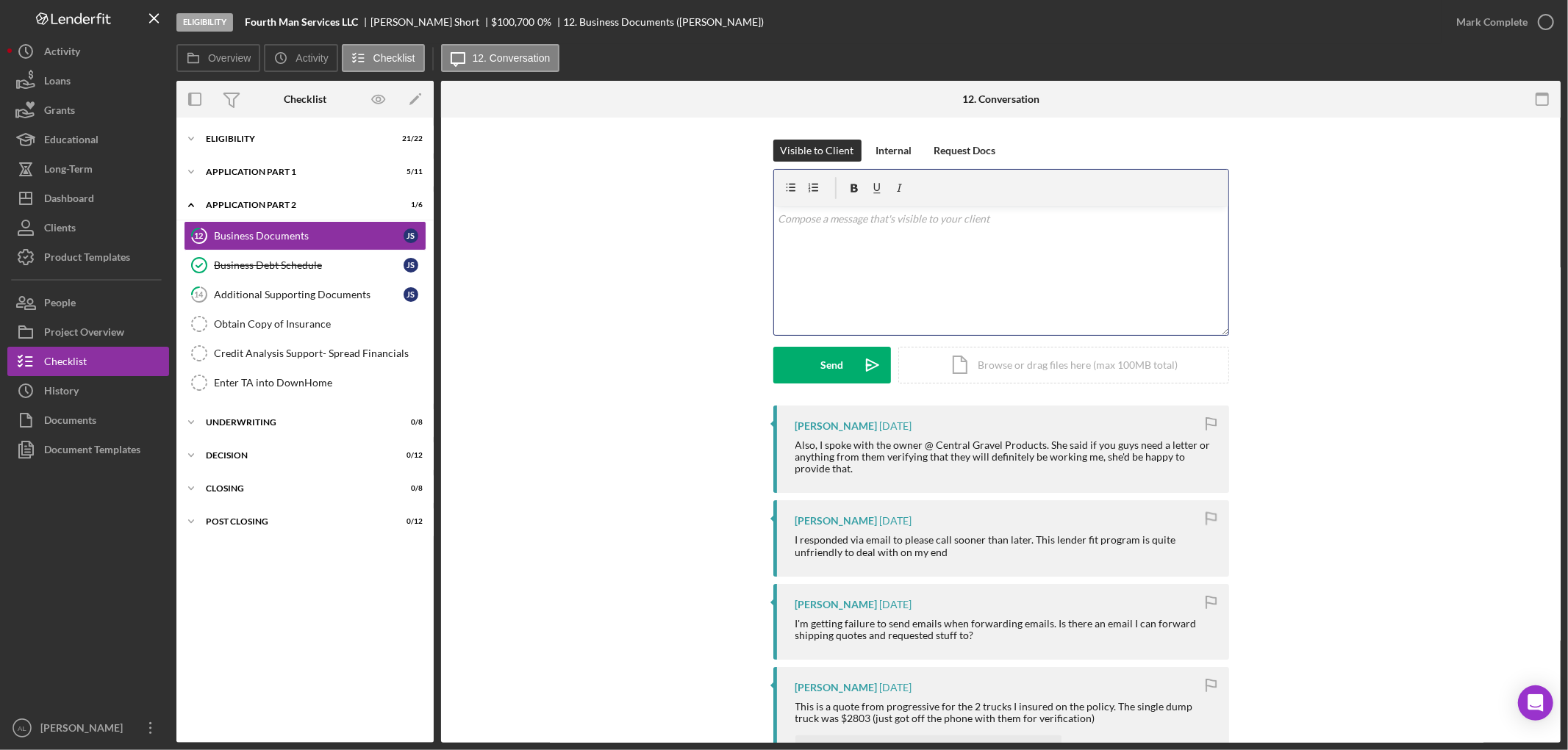
click at [1048, 265] on div "v Color teal Color pink Remove color Add row above Add row below Add column bef…" at bounding box center [1001, 271] width 454 height 128
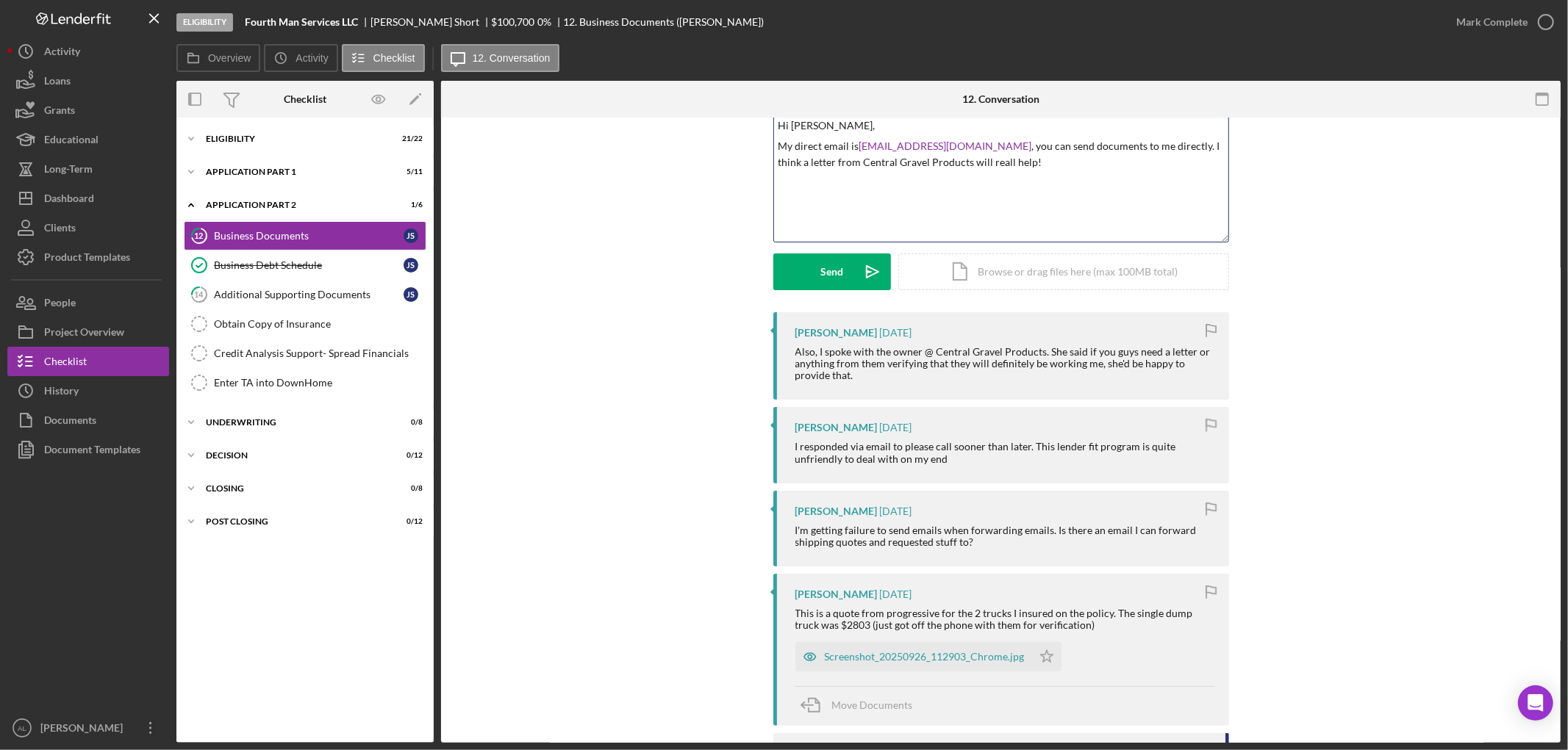
scroll to position [103, 0]
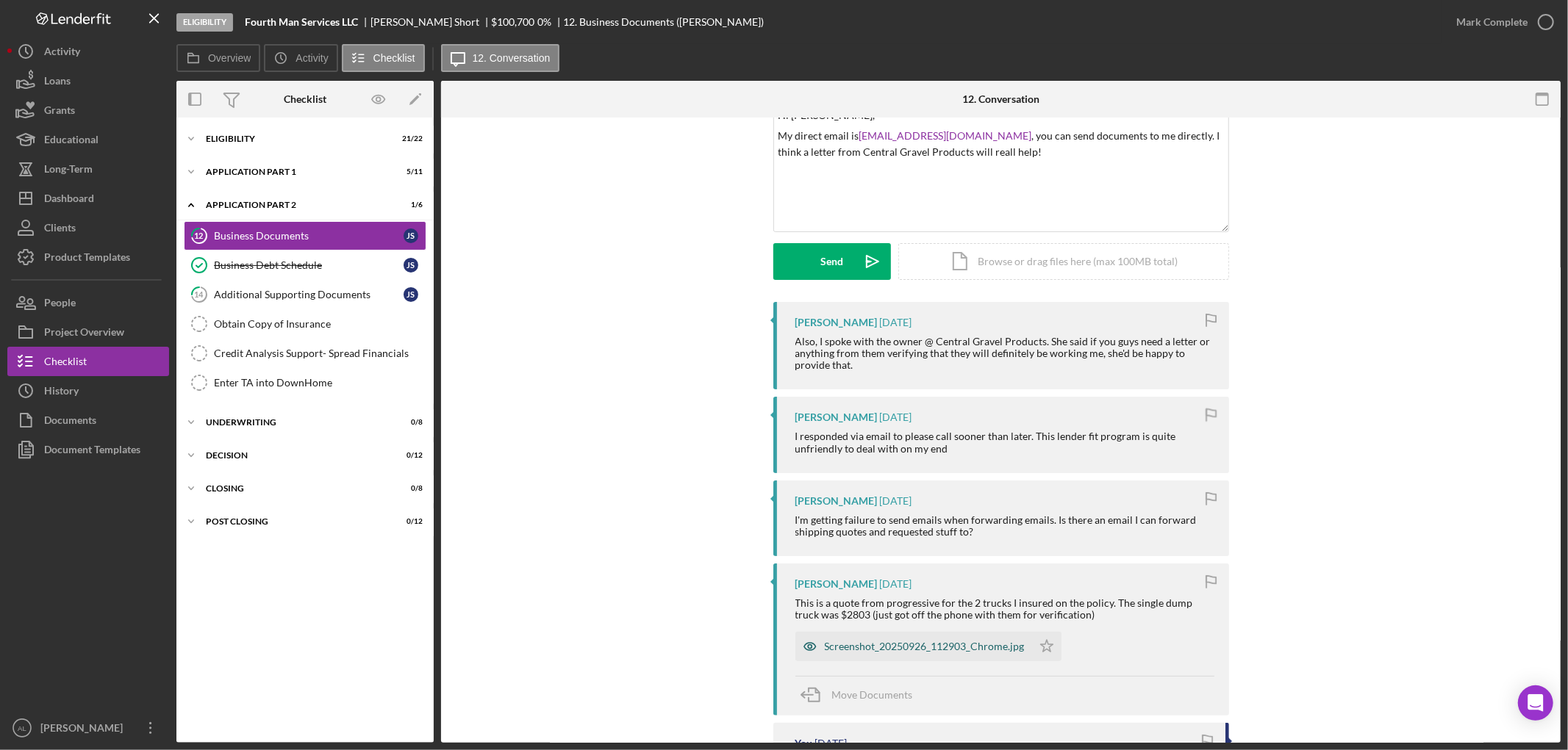
click at [936, 654] on div "Screenshot_20250926_112903_Chrome.jpg" at bounding box center [913, 647] width 236 height 30
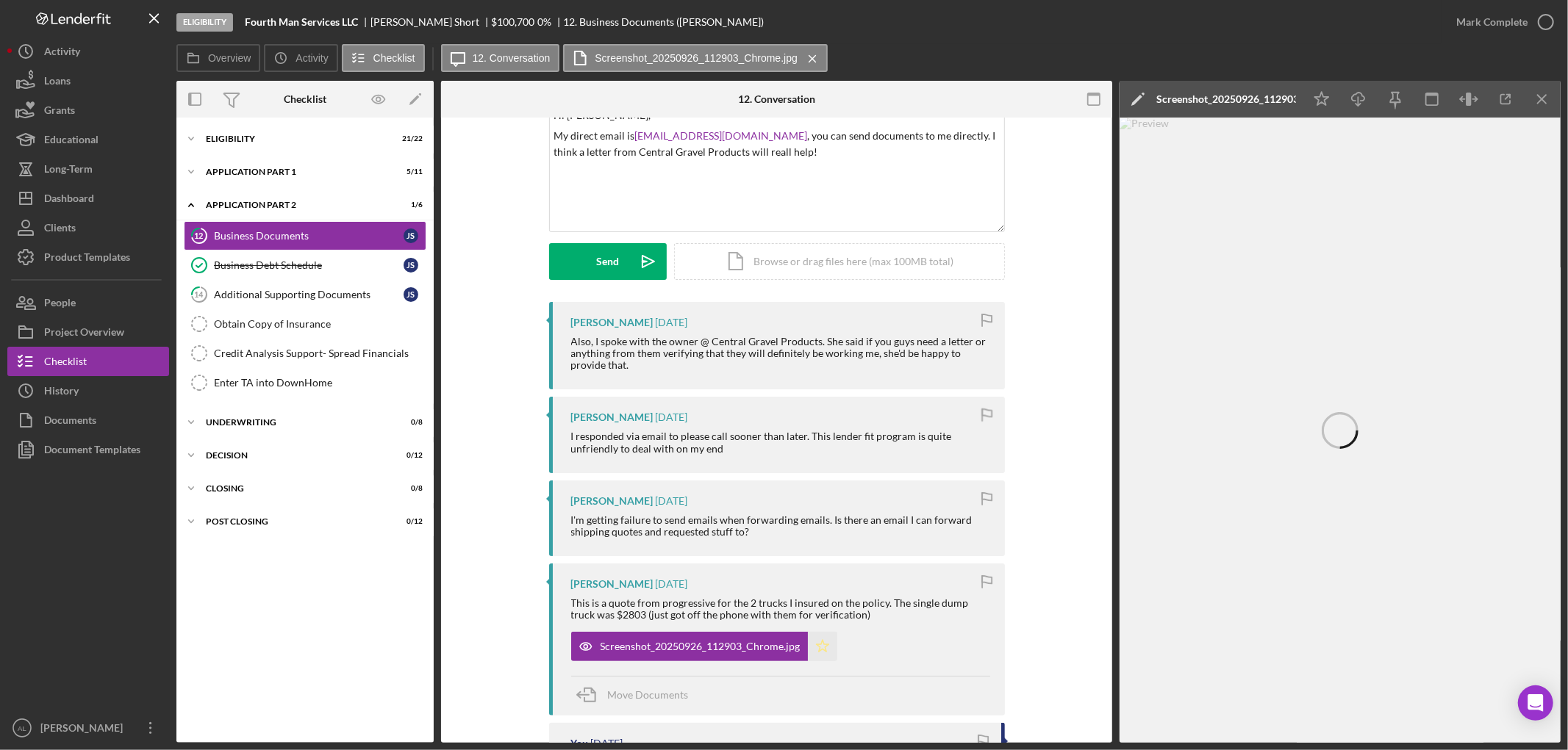
click at [814, 654] on icon "Icon/Star" at bounding box center [822, 647] width 30 height 30
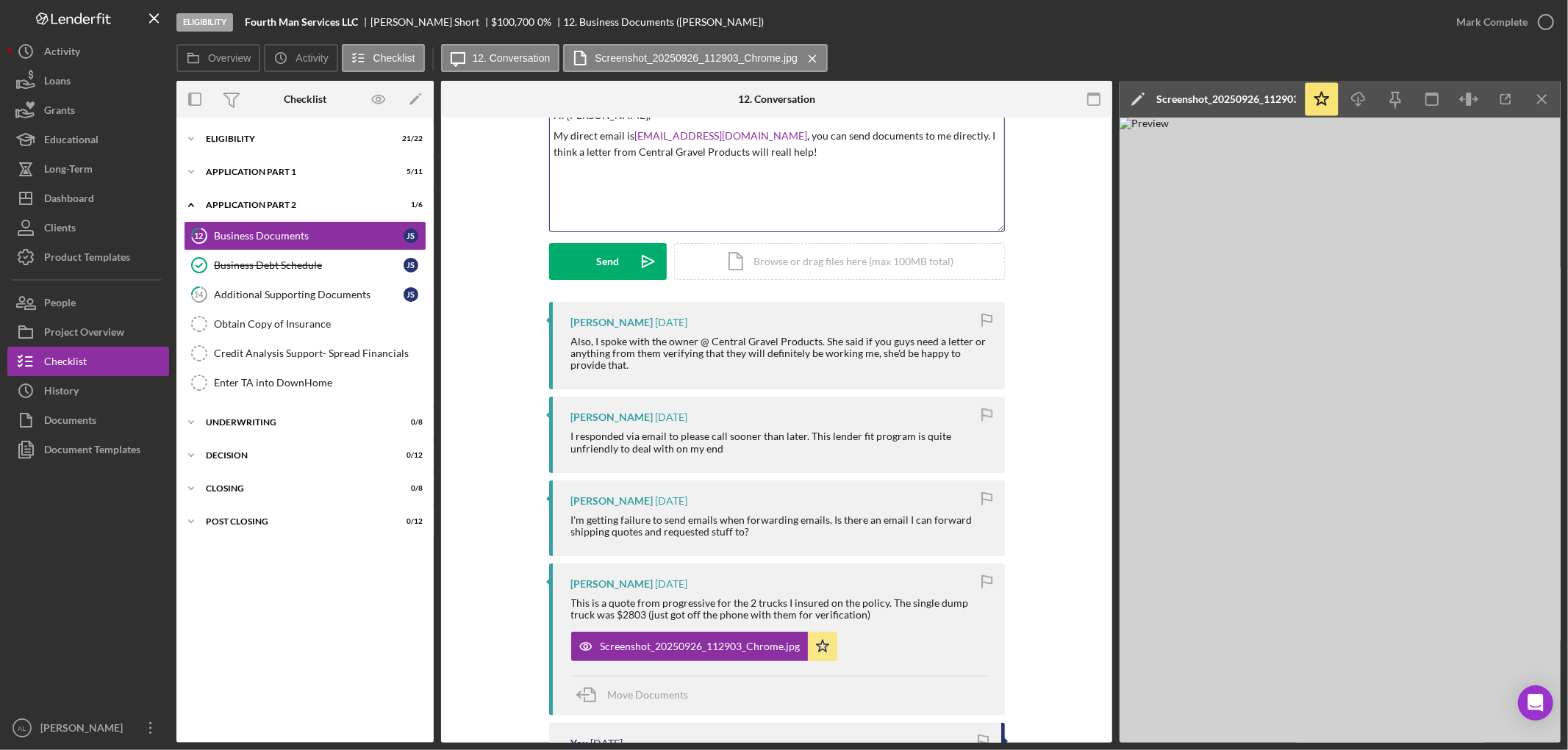
click at [864, 173] on div "v Color teal Color pink Remove color Add row above Add row below Add column bef…" at bounding box center [777, 167] width 454 height 128
click at [805, 151] on p "My direct email is [PERSON_NAME][EMAIL_ADDRESS][DOMAIN_NAME] , you can send doc…" at bounding box center [777, 144] width 446 height 33
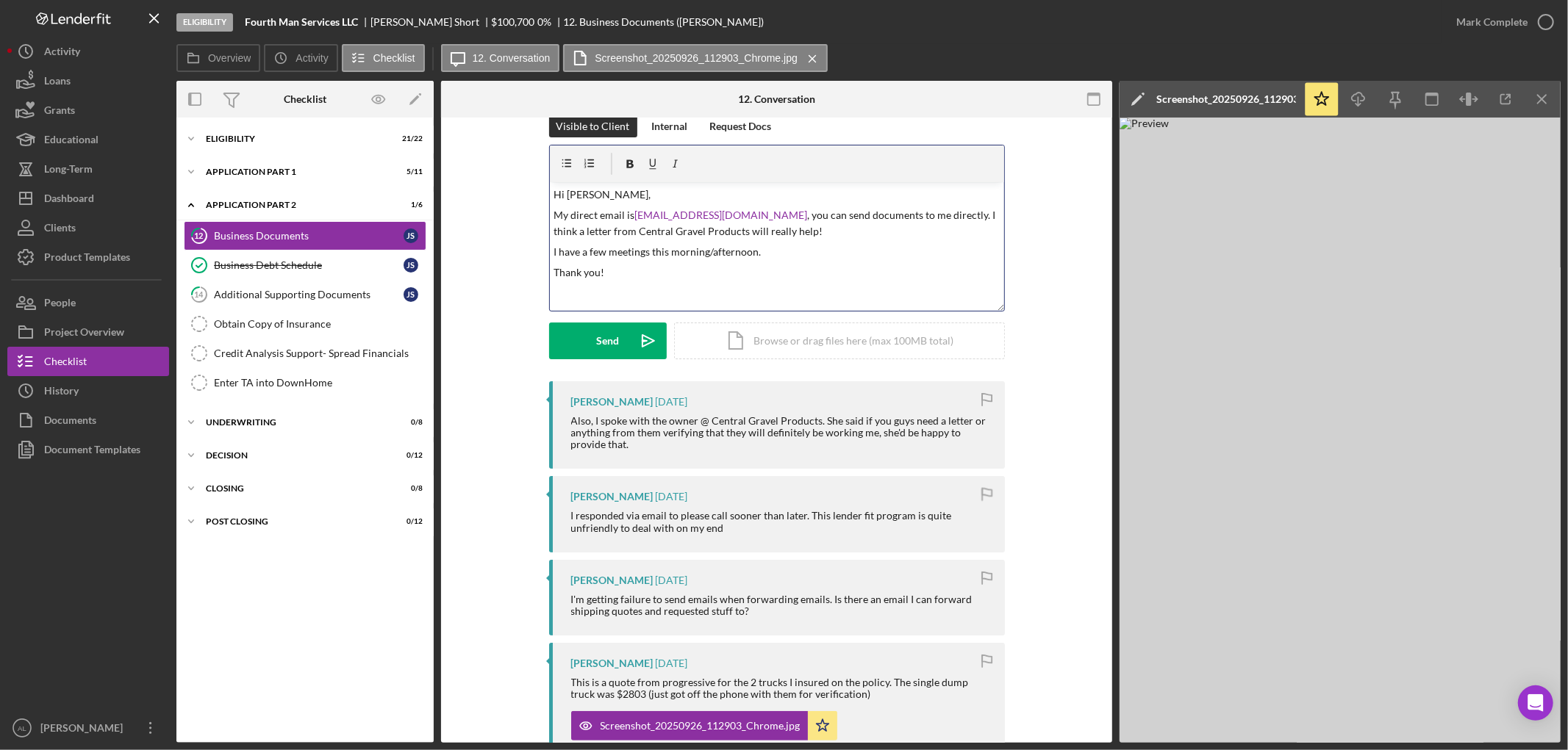
scroll to position [0, 0]
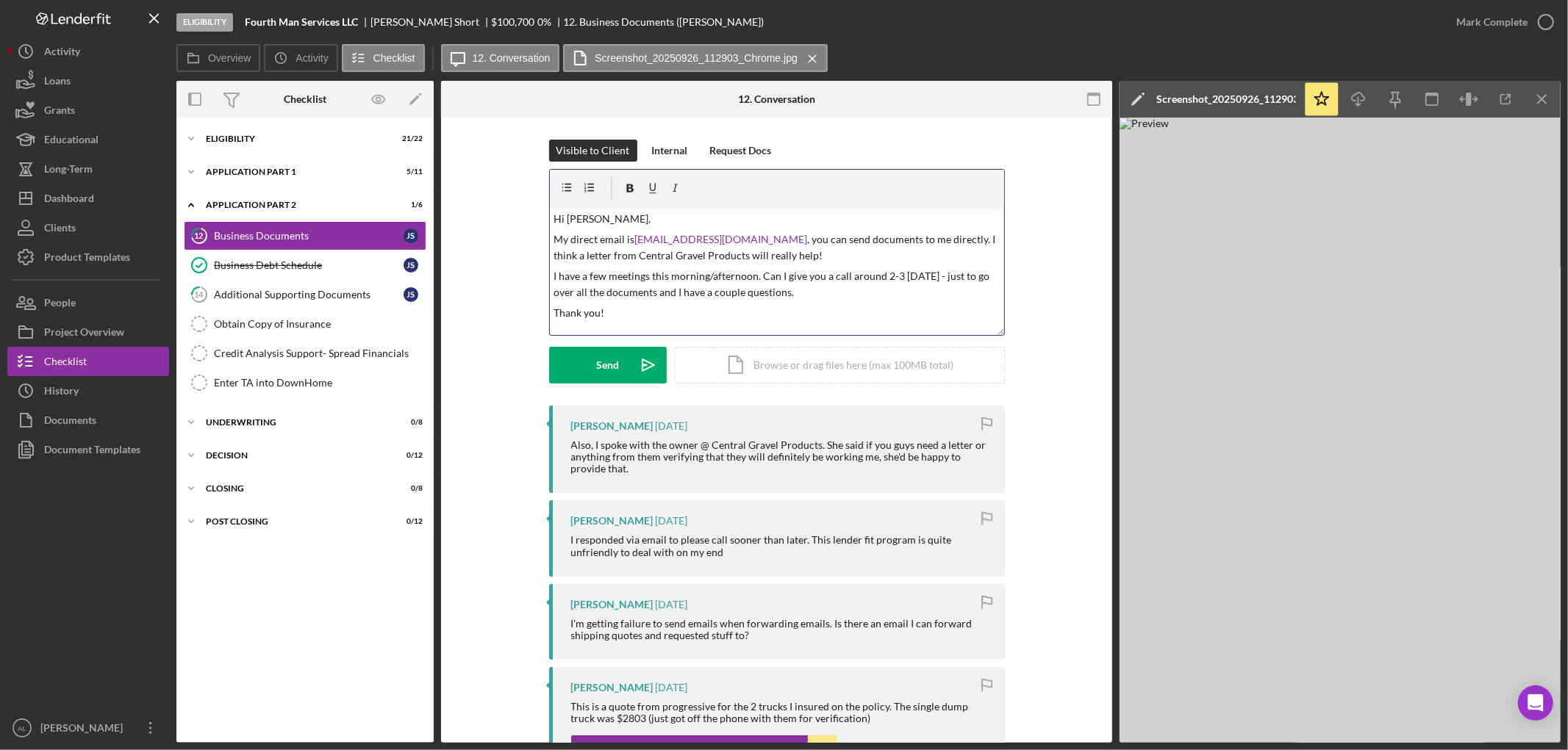
click at [760, 275] on p "I have a few meetings this morning/afternoon. Can I give you a call around 2-3 …" at bounding box center [777, 284] width 446 height 33
click at [920, 275] on p "I have a few meetings this morning/afternoon, but could I give you a call aroun…" at bounding box center [777, 284] width 446 height 33
click at [888, 287] on p "I have a few meetings this morning/afternoon, but could I give you a call after…" at bounding box center [777, 284] width 446 height 33
click at [604, 367] on div "Send" at bounding box center [607, 365] width 23 height 36
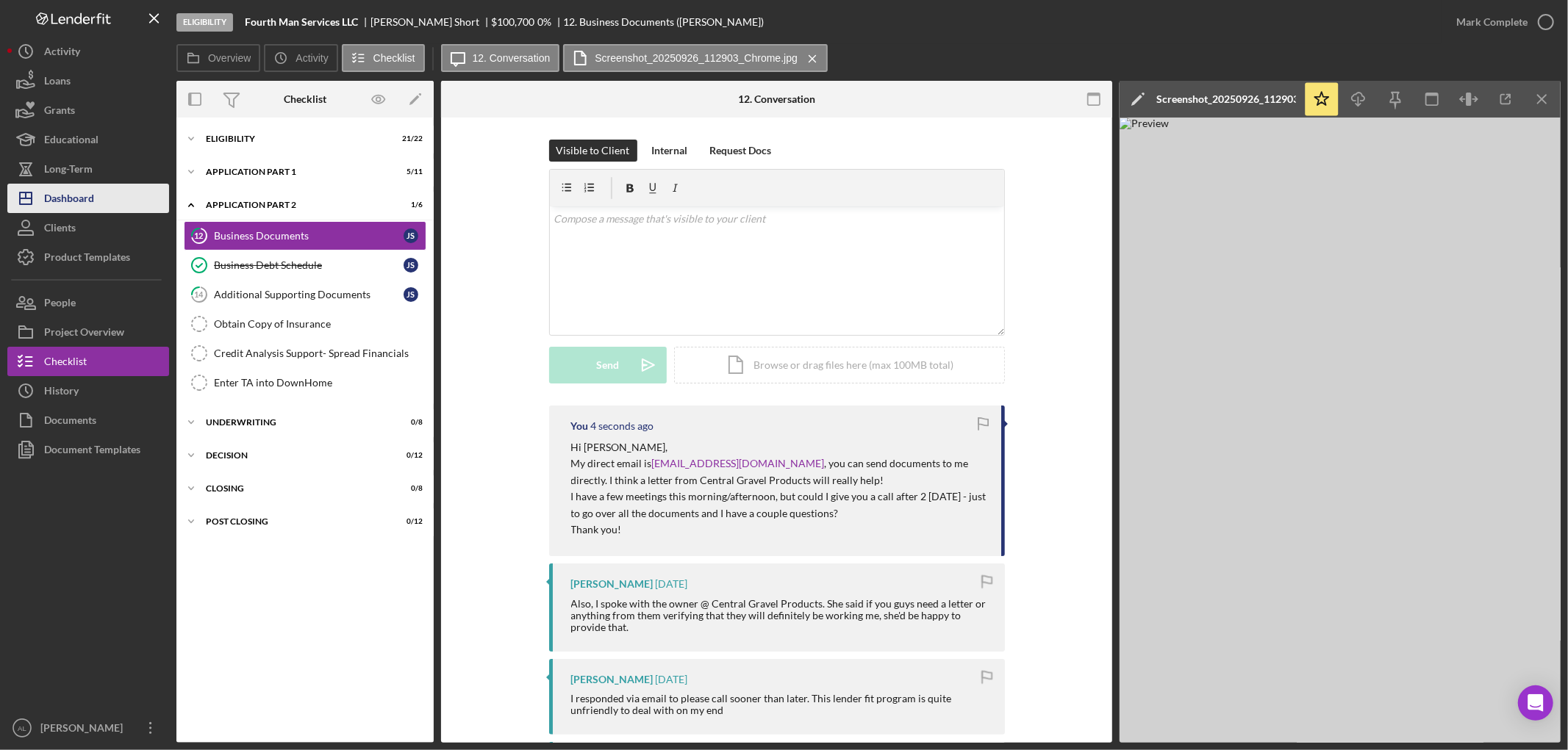
click at [72, 199] on div "Dashboard" at bounding box center [69, 200] width 50 height 33
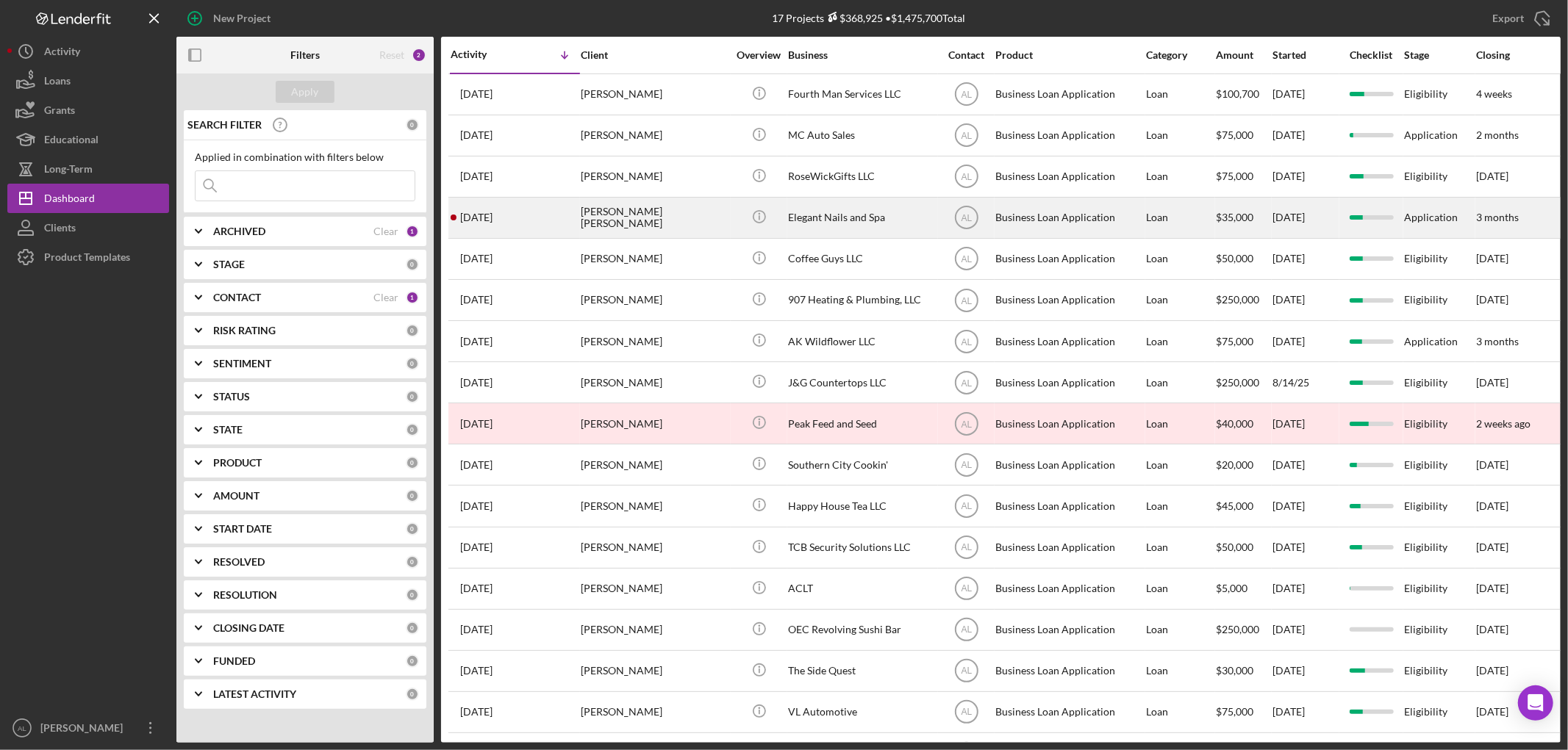
click at [607, 225] on div "[PERSON_NAME] [PERSON_NAME]" at bounding box center [654, 217] width 147 height 39
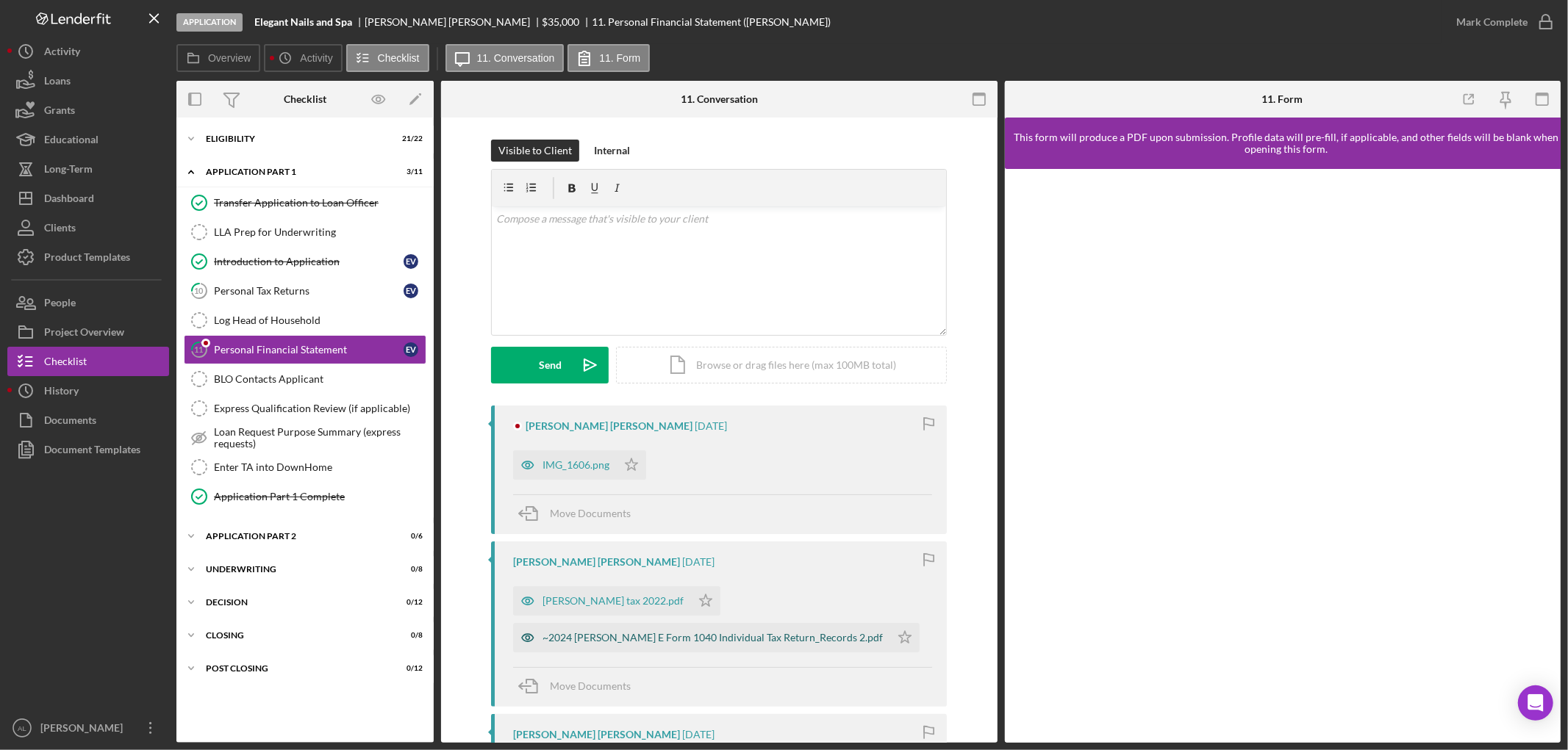
click at [569, 647] on div "~2024 [PERSON_NAME] E Form 1040 Individual Tax Return_Records 2.pdf" at bounding box center [701, 638] width 377 height 30
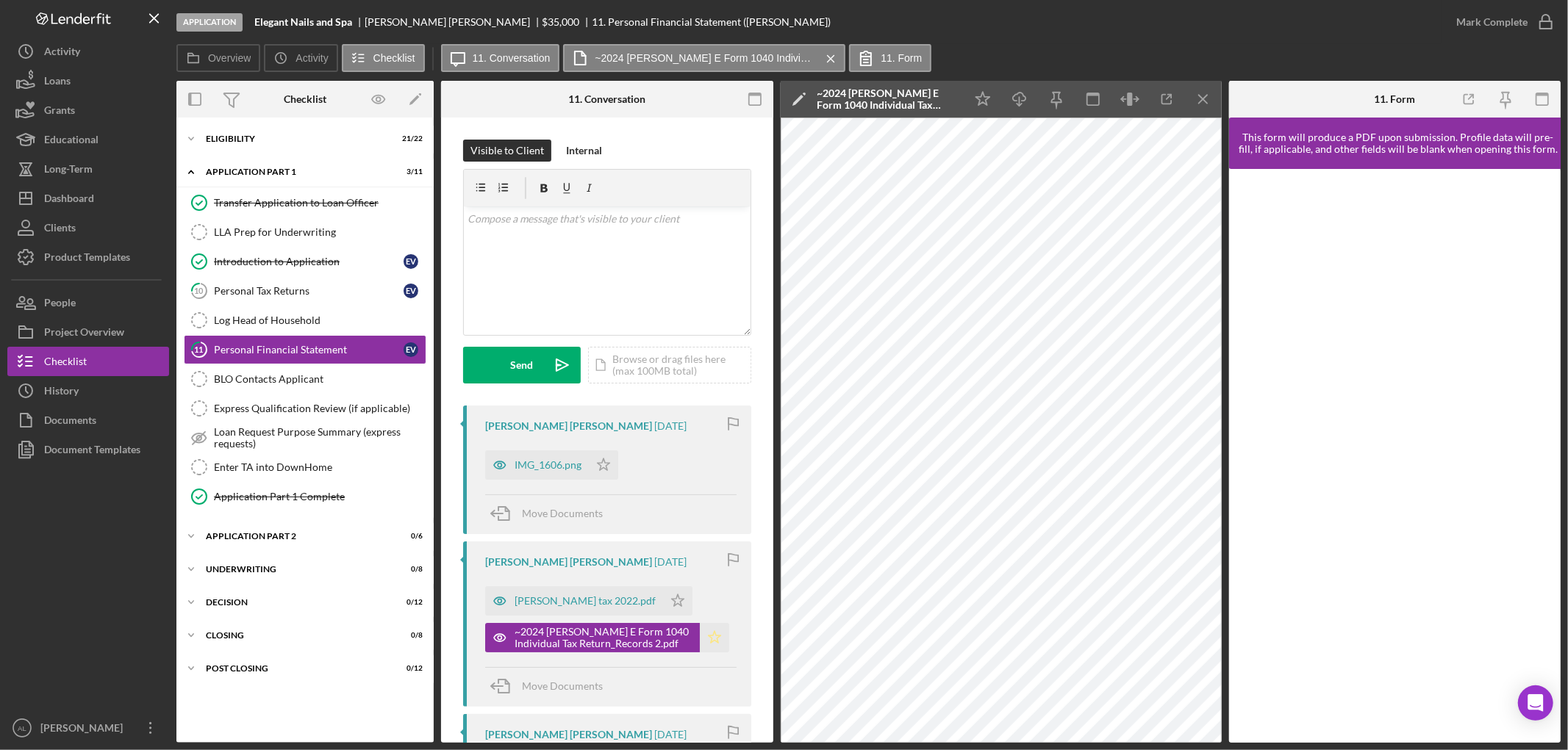
click at [718, 640] on icon "Icon/Star" at bounding box center [714, 638] width 30 height 30
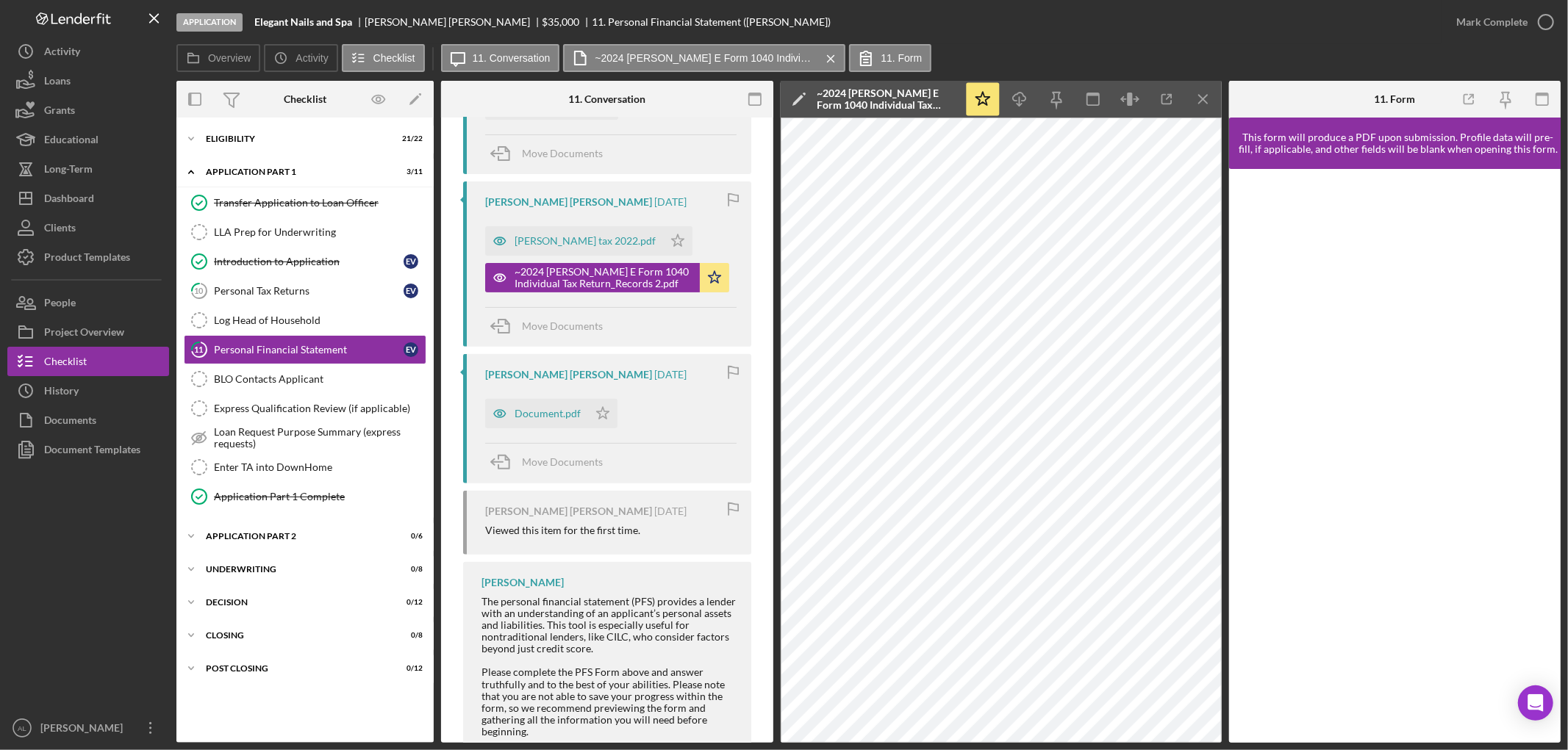
scroll to position [268, 0]
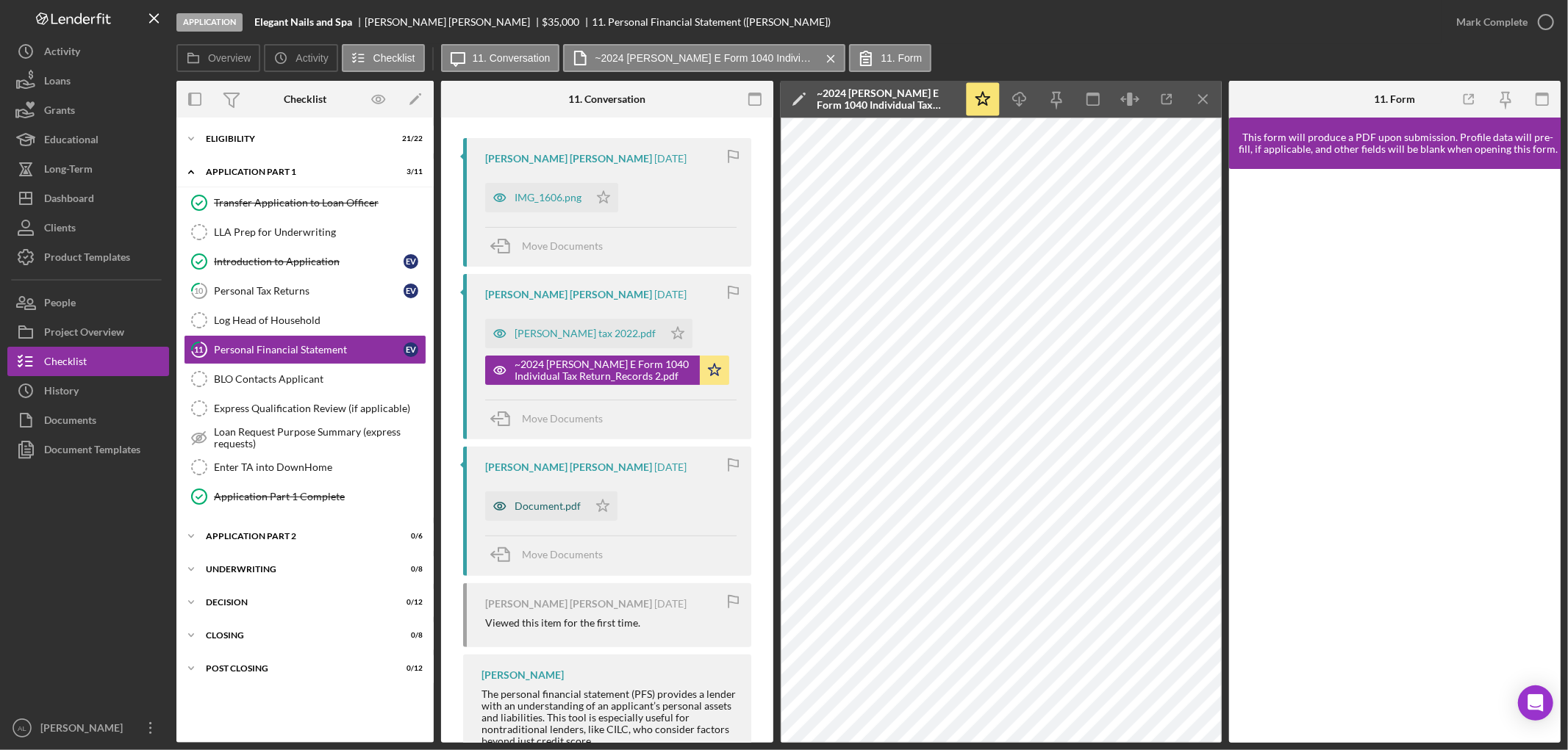
click at [552, 512] on div "Document.pdf" at bounding box center [547, 506] width 66 height 11
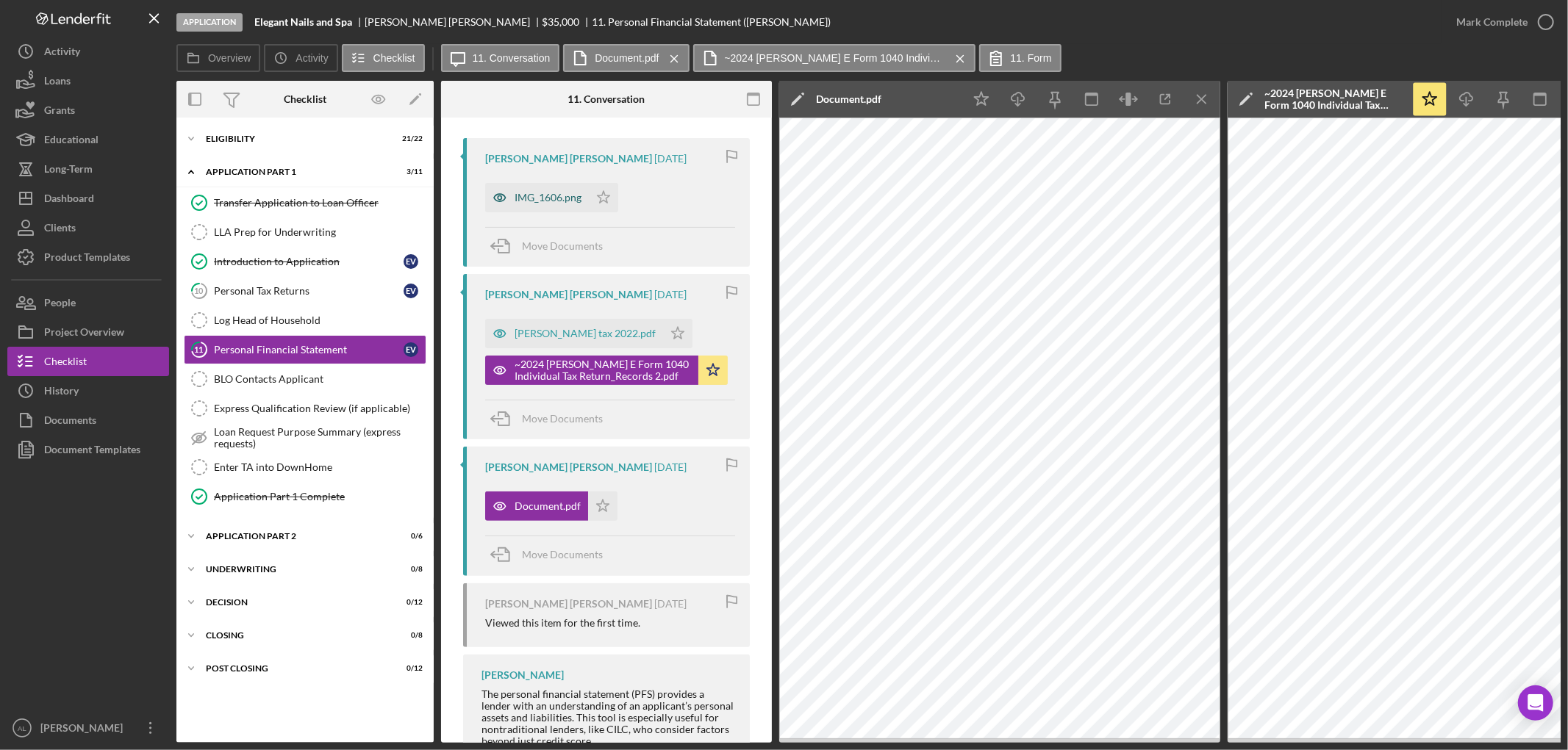
click at [523, 197] on div "IMG_1606.png" at bounding box center [548, 198] width 67 height 11
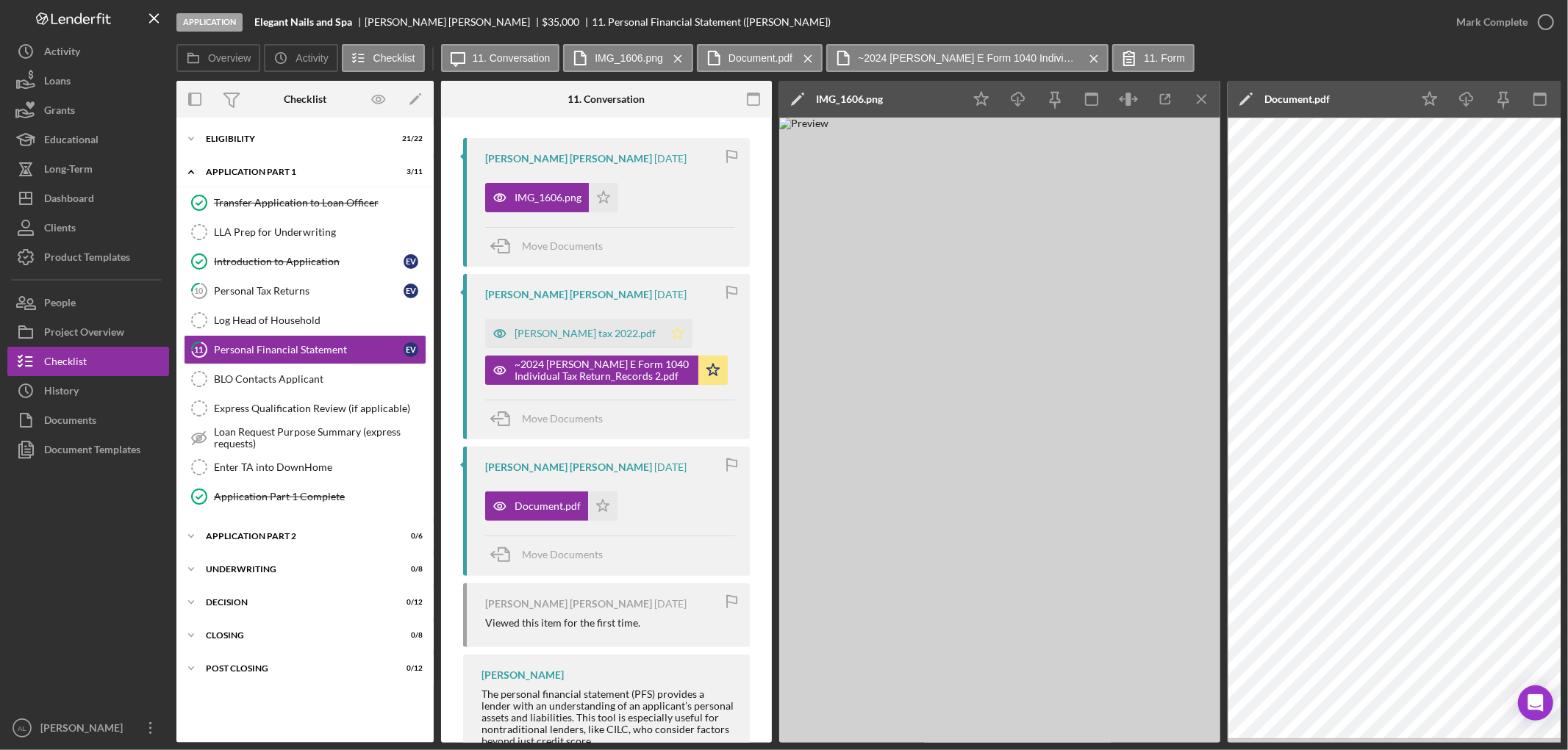
click at [672, 335] on polygon "button" at bounding box center [677, 333] width 12 height 11
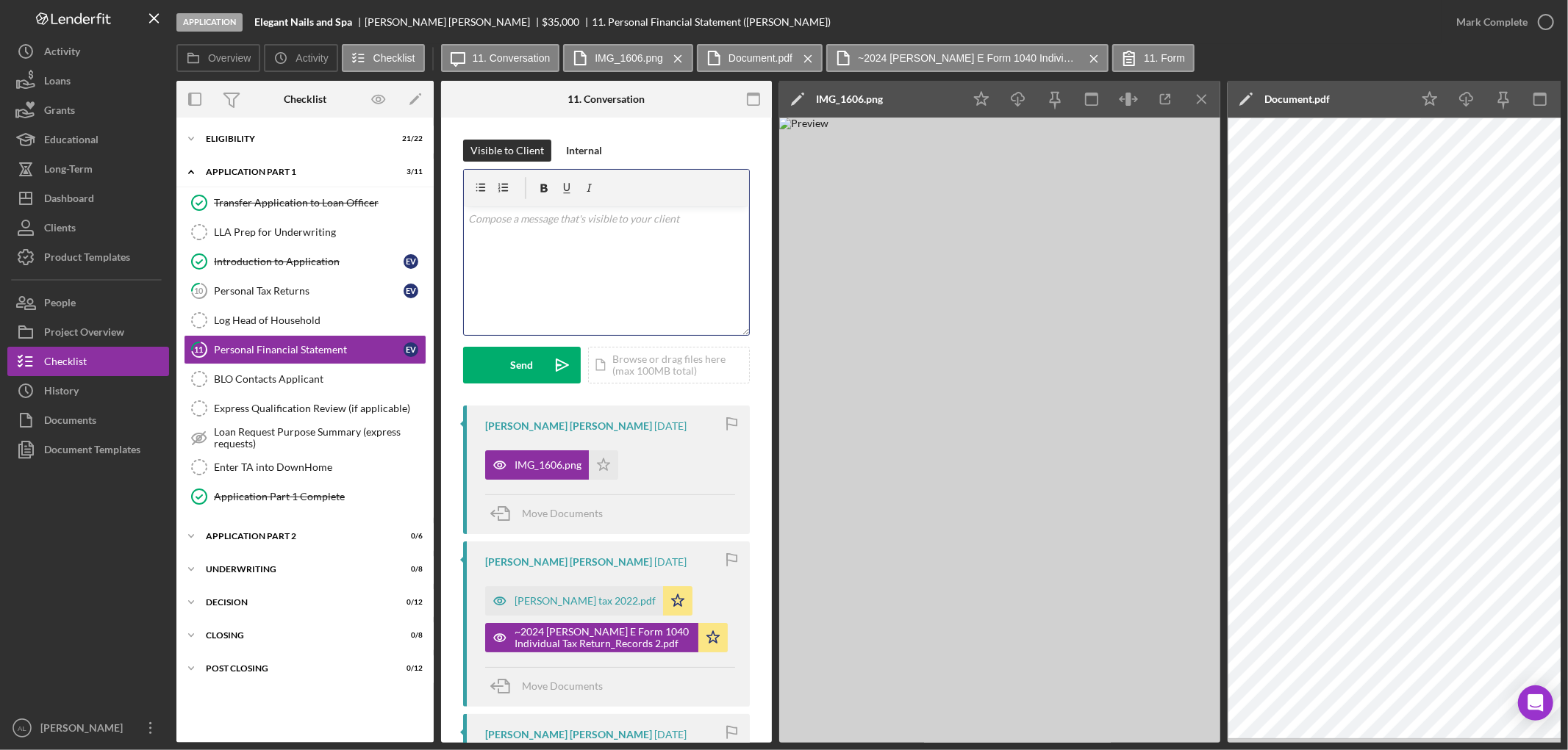
click at [652, 292] on div "v Color teal Color pink Remove color Add row above Add row below Add column bef…" at bounding box center [607, 271] width 285 height 128
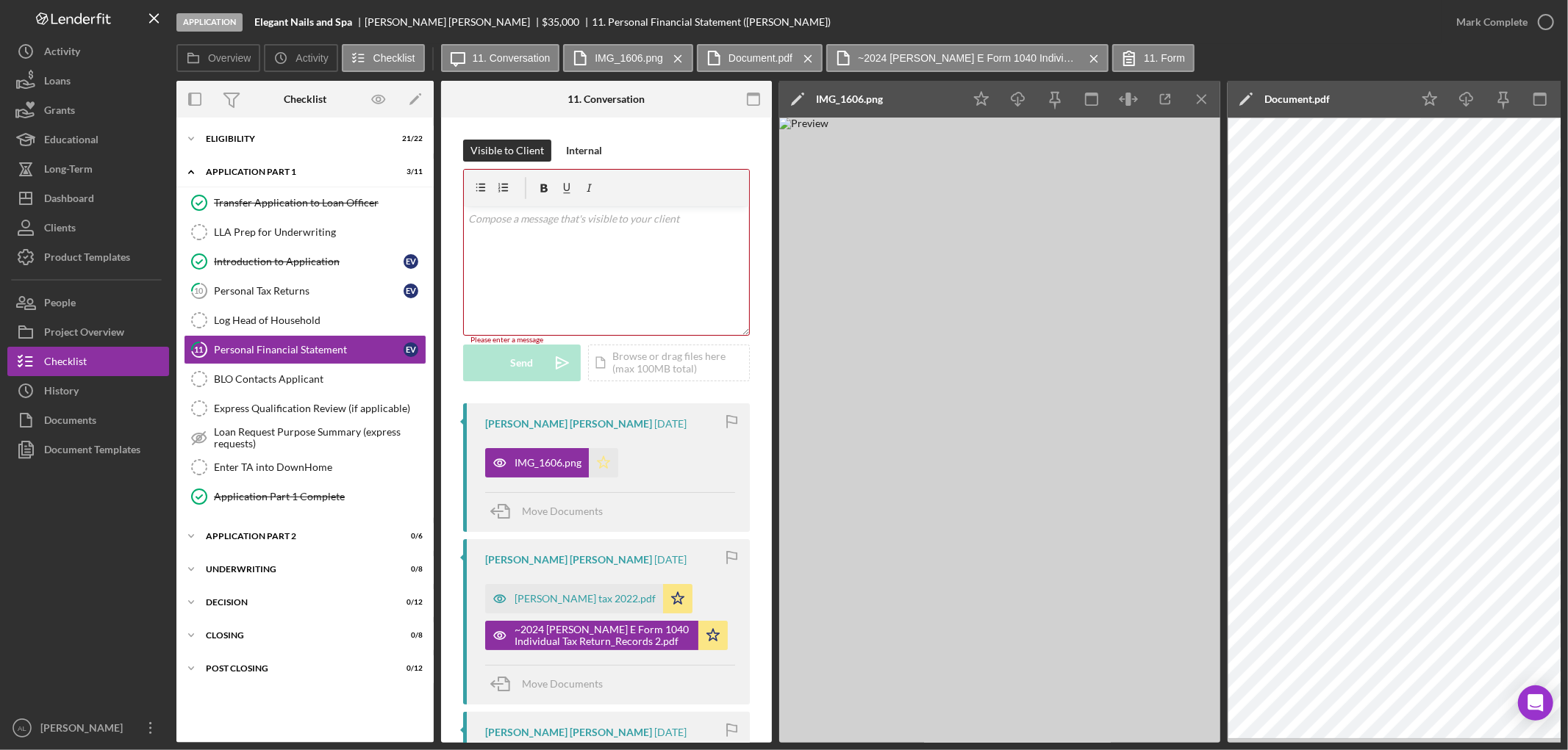
click at [601, 463] on icon "Icon/Star" at bounding box center [603, 463] width 30 height 30
click at [91, 202] on div "Dashboard" at bounding box center [69, 200] width 50 height 33
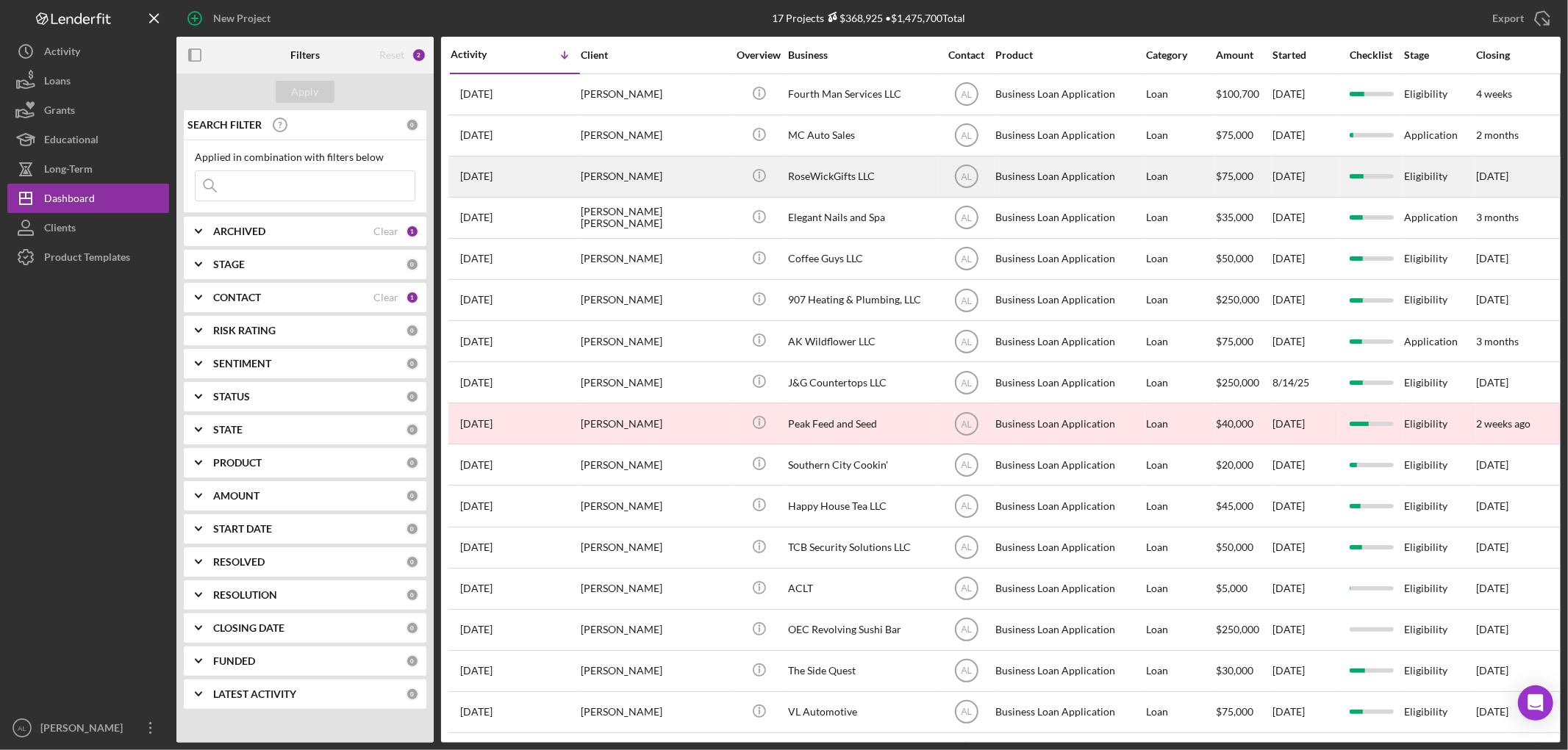
click at [618, 184] on div "[PERSON_NAME]" at bounding box center [654, 176] width 147 height 39
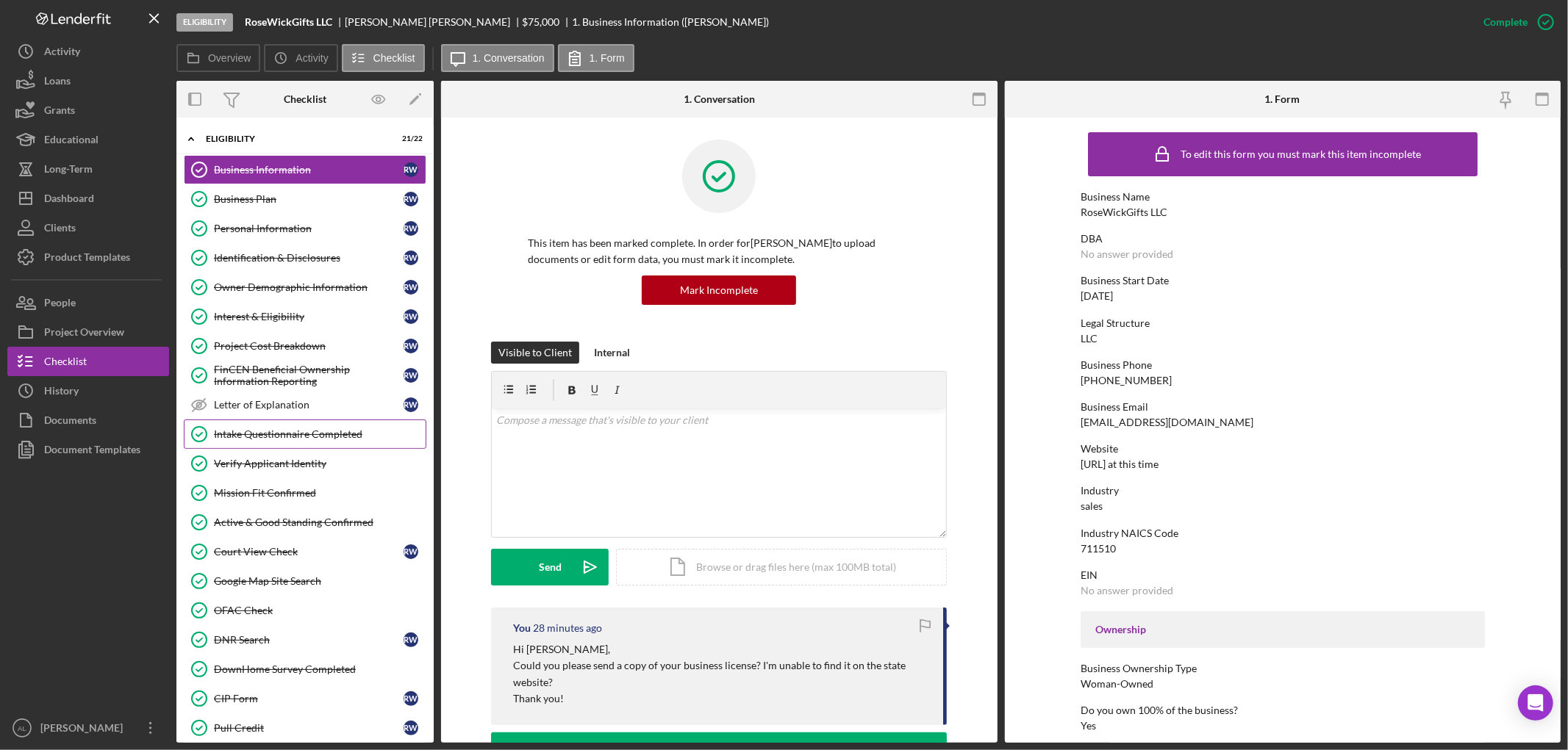
scroll to position [275, 0]
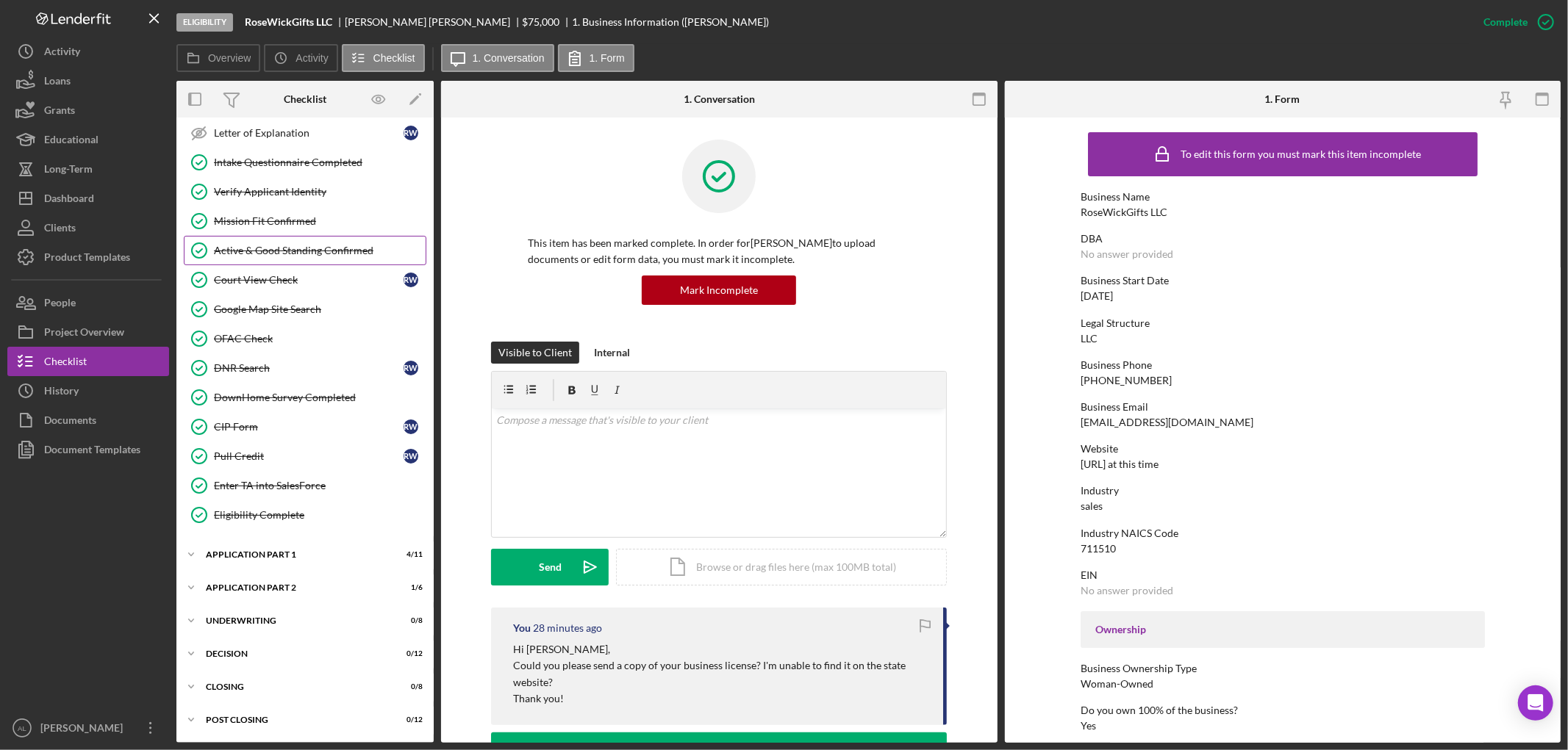
click at [306, 239] on link "Active & Good Standing Confirmed Active & Good Standing Confirmed" at bounding box center [305, 251] width 243 height 30
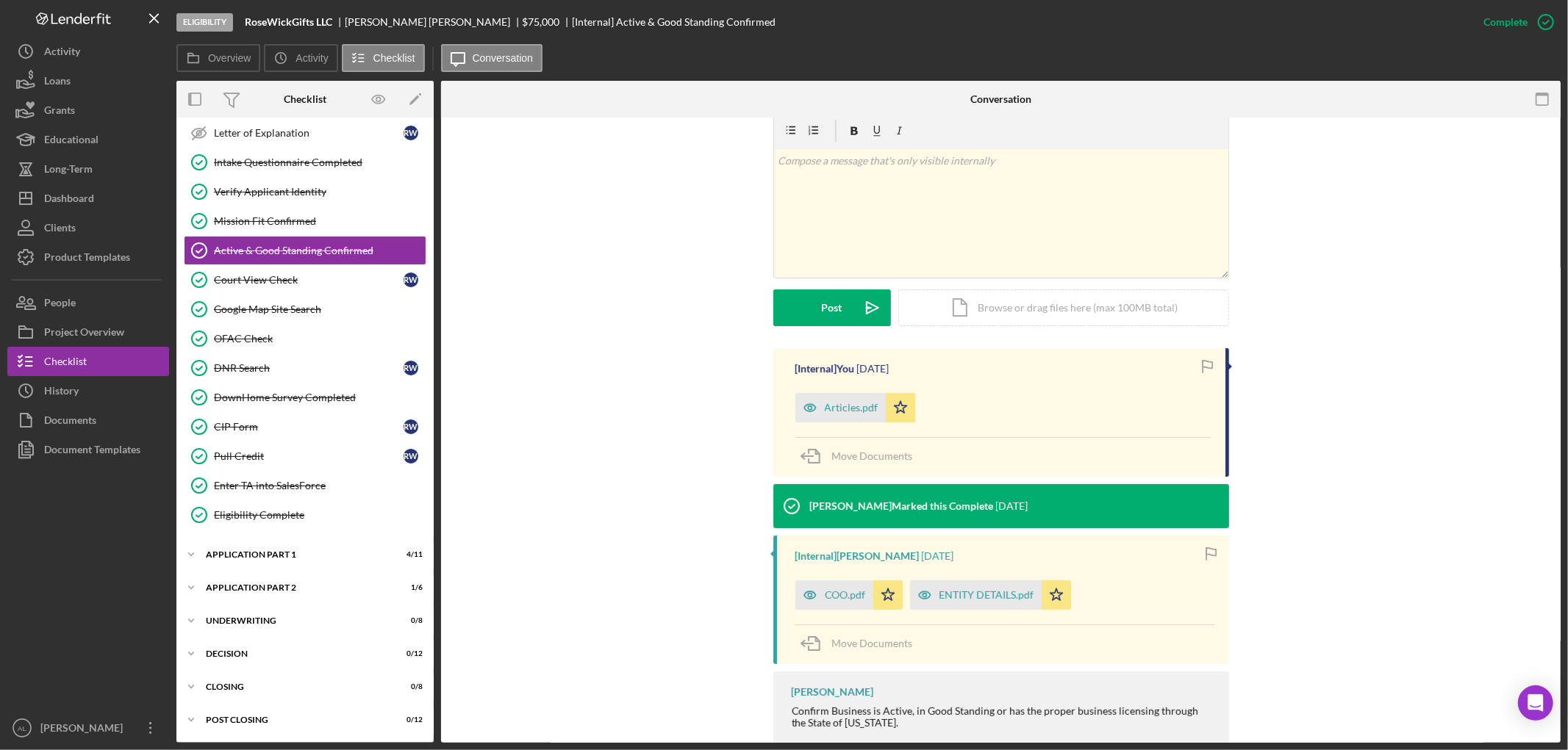
scroll to position [332, 0]
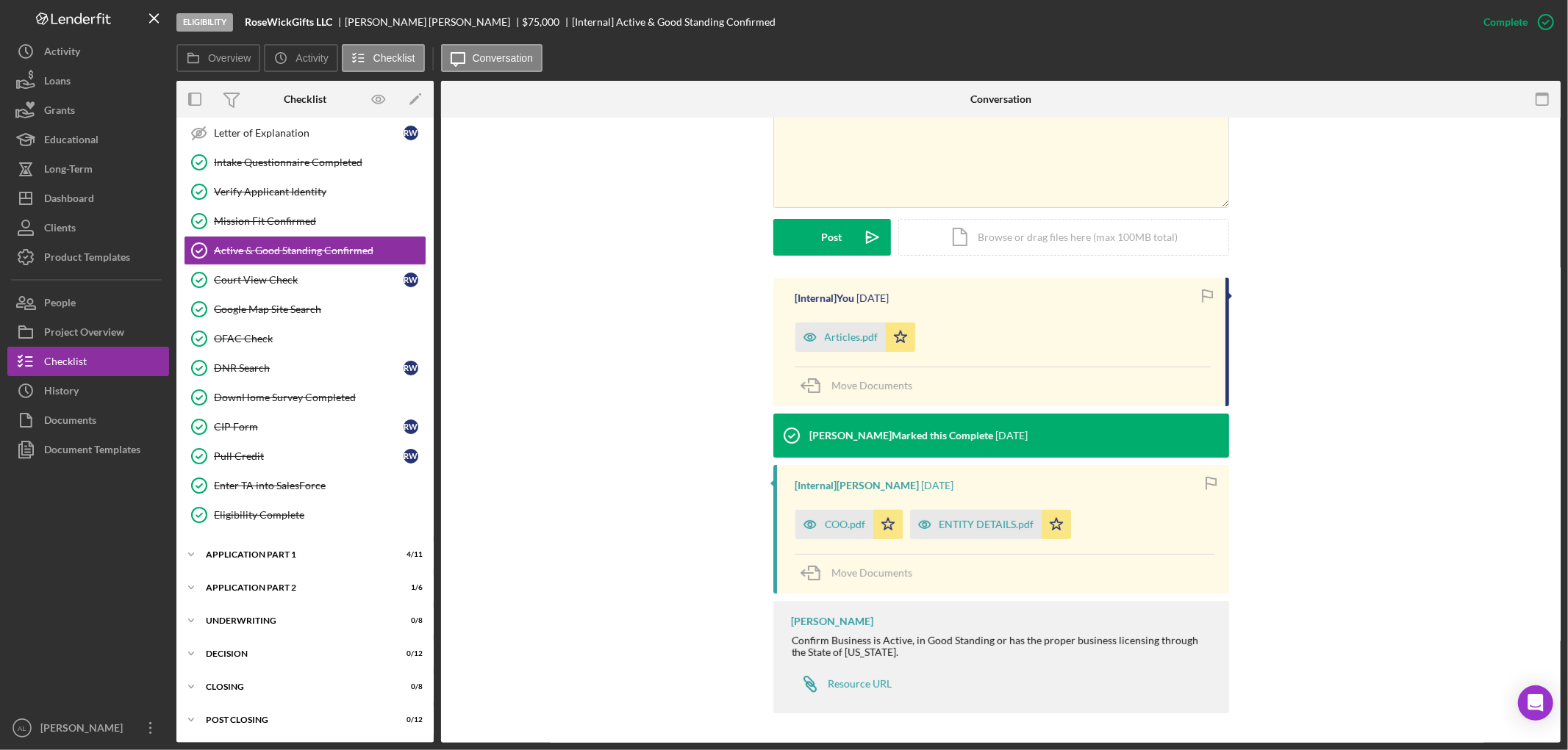
drag, startPoint x: 694, startPoint y: 347, endPoint x: 694, endPoint y: 328, distance: 19.0
click at [694, 328] on div "[Internal] You [DATE] Articles.pdf Icon/Star Move Documents [PERSON_NAME] Marke…" at bounding box center [1001, 499] width 1075 height 444
click at [1008, 523] on div "ENTITY DETAILS.pdf" at bounding box center [986, 524] width 95 height 11
